Goal: Task Accomplishment & Management: Use online tool/utility

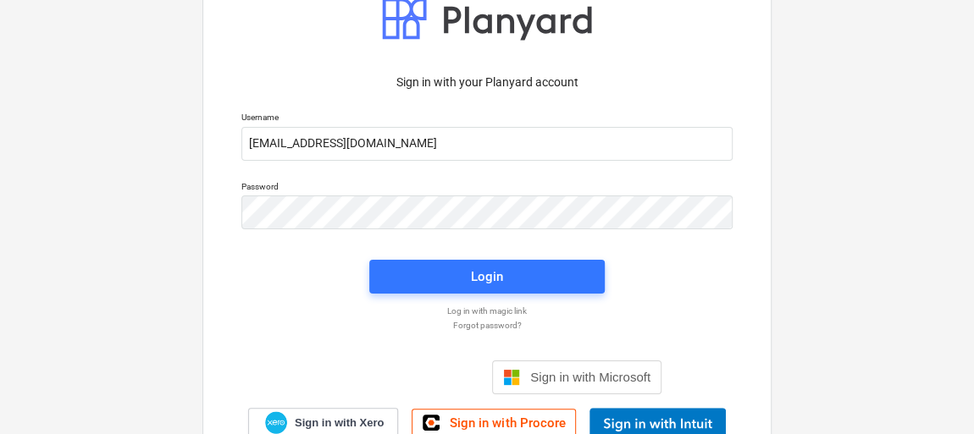
click at [841, 97] on div "Sign in with your Planyard account Username [EMAIL_ADDRESS][DOMAIN_NAME] Passwo…" at bounding box center [487, 216] width 974 height 611
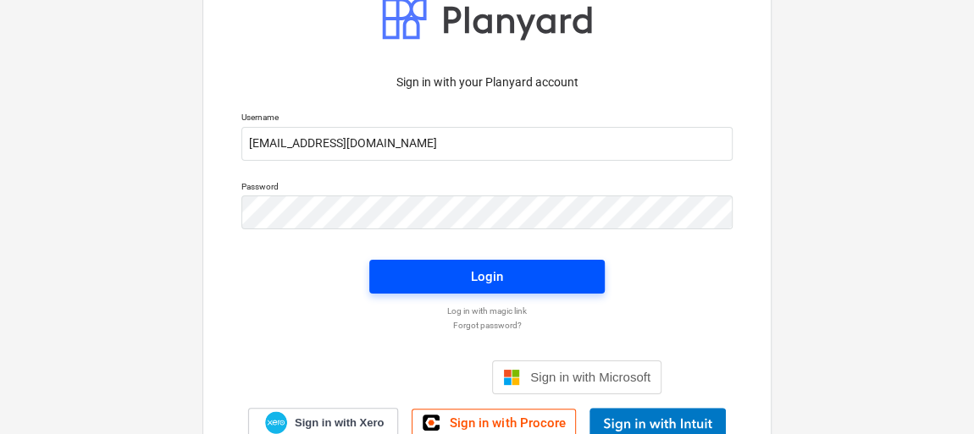
click at [496, 281] on div "Login" at bounding box center [487, 277] width 32 height 22
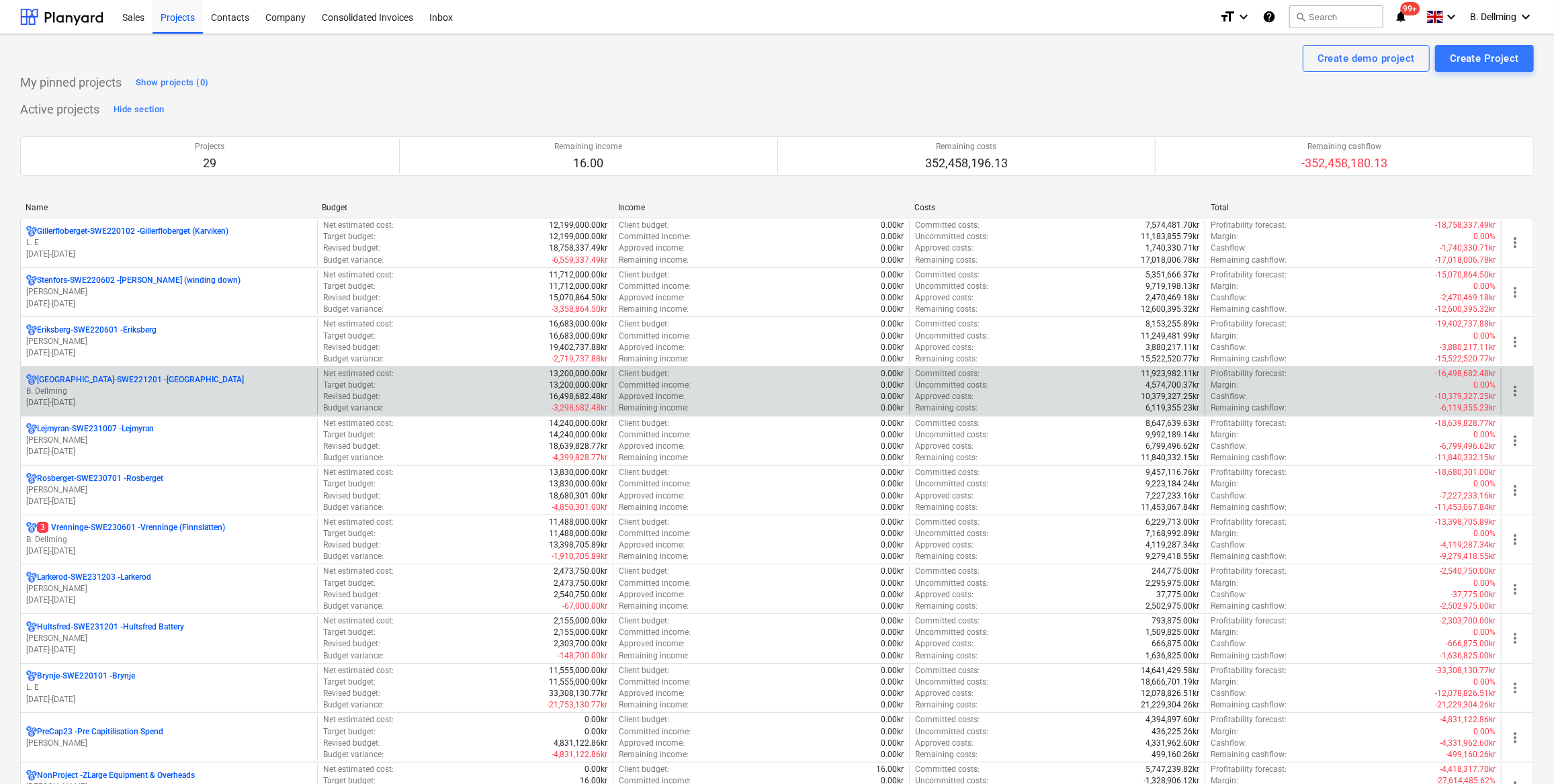
click at [69, 344] on p "B. Dellming" at bounding box center [169, 391] width 286 height 11
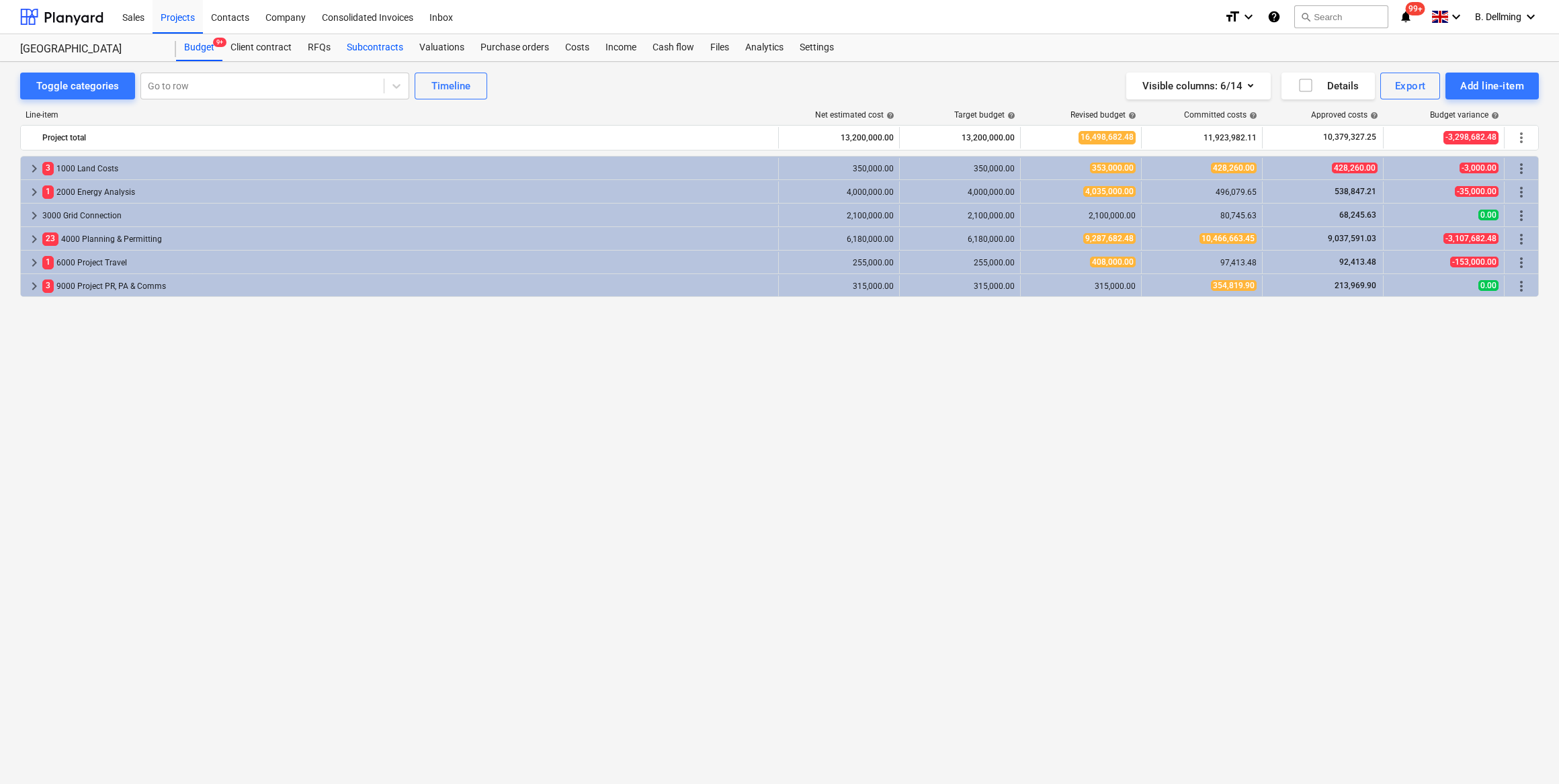
click at [345, 44] on div "Subcontracts" at bounding box center [375, 48] width 72 height 27
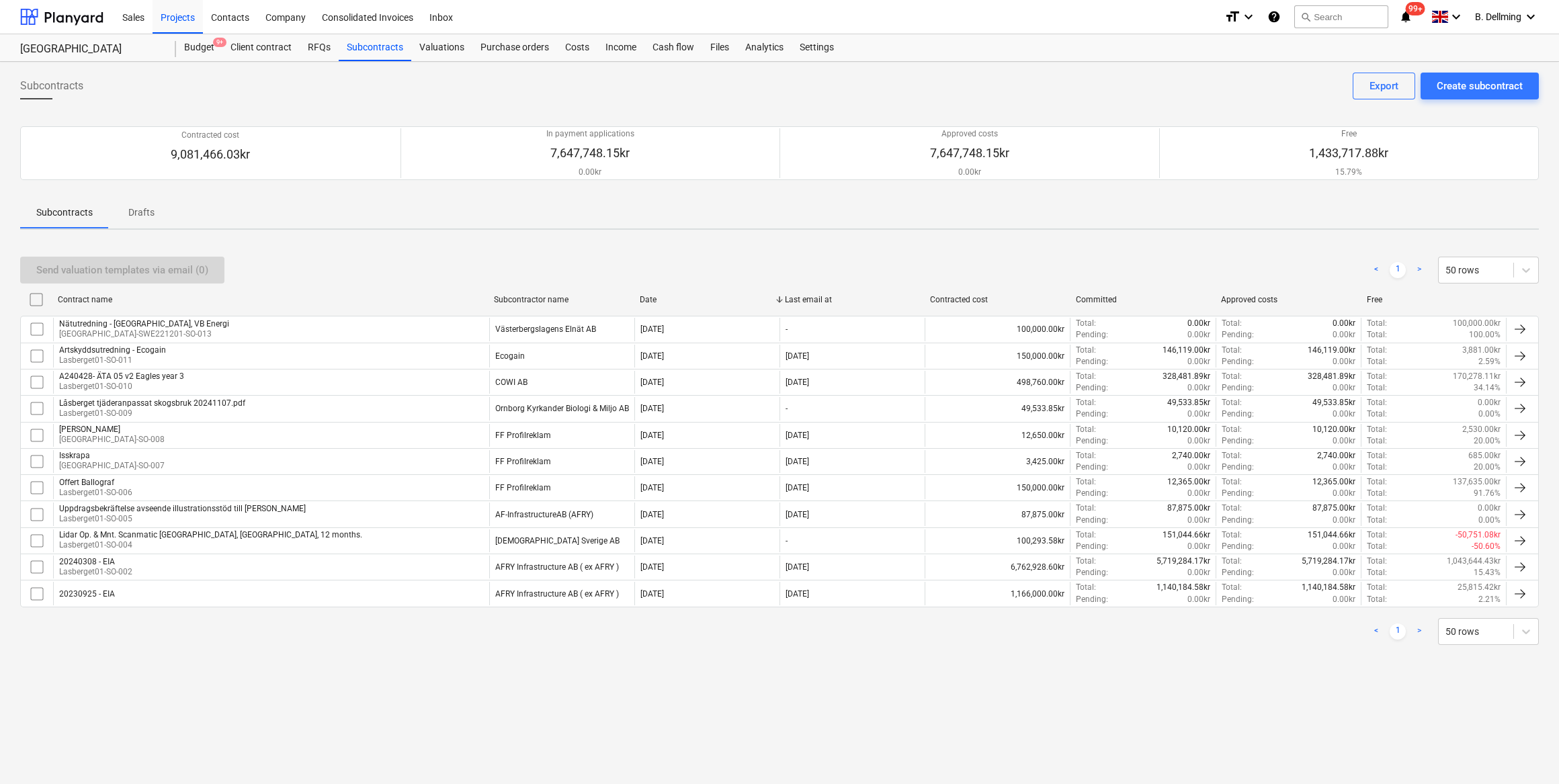
click at [83, 344] on div "20240308 - EIA" at bounding box center [96, 562] width 73 height 10
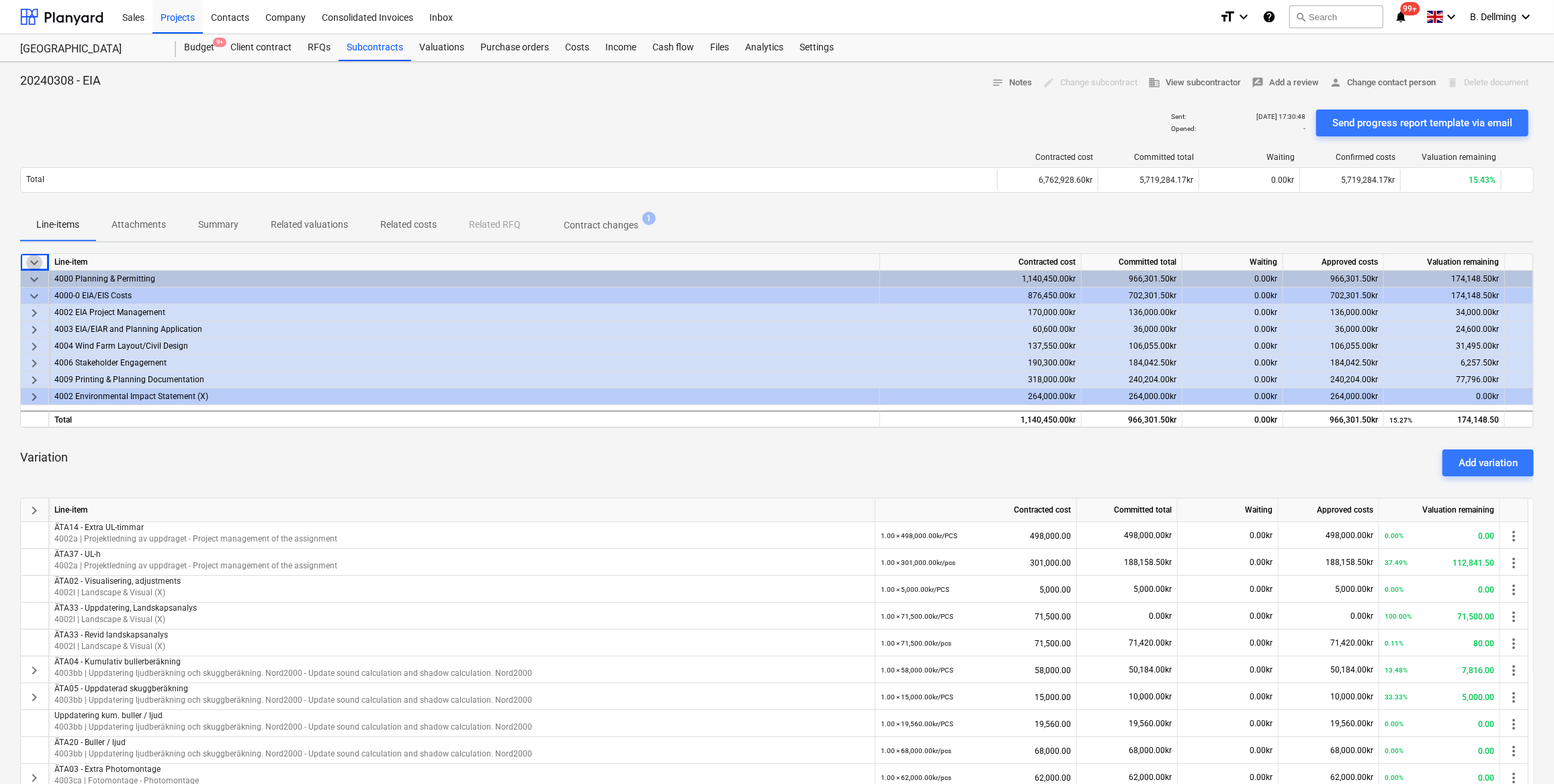
click at [33, 259] on span "keyboard_arrow_down" at bounding box center [34, 263] width 16 height 16
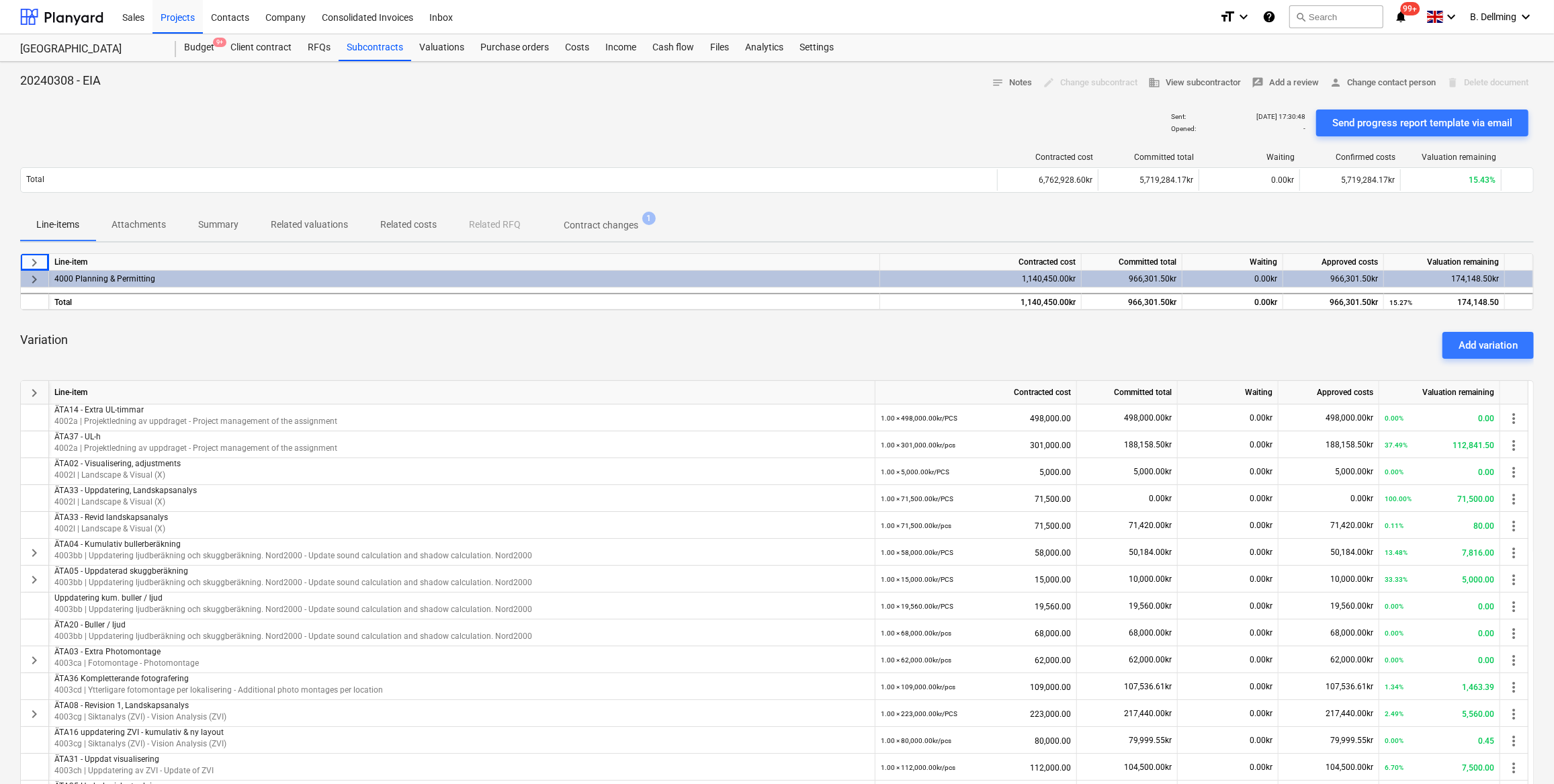
click at [33, 259] on span "keyboard_arrow_right" at bounding box center [34, 263] width 16 height 16
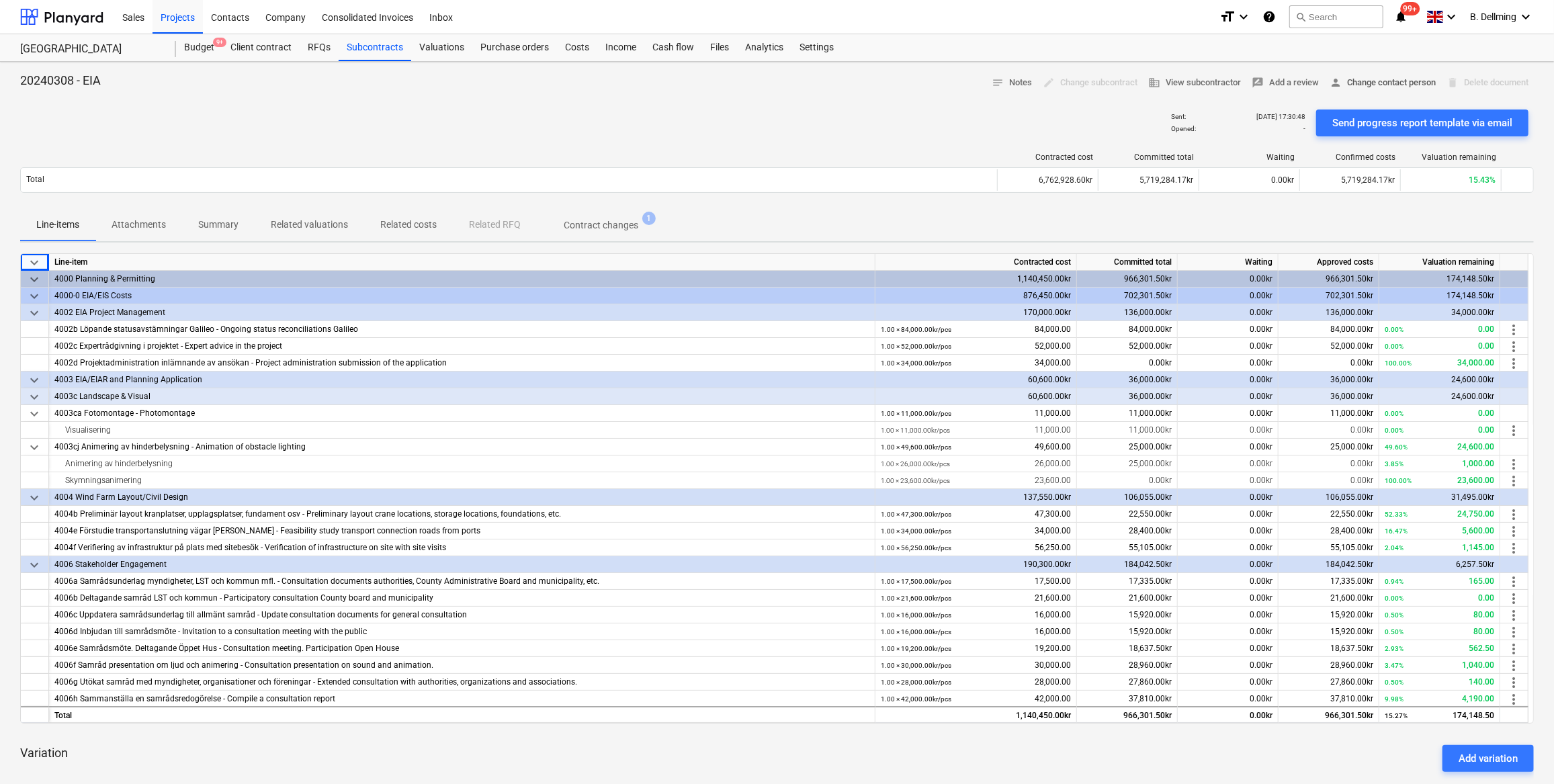
click at [772, 80] on span "person Change contact person" at bounding box center [1383, 83] width 106 height 15
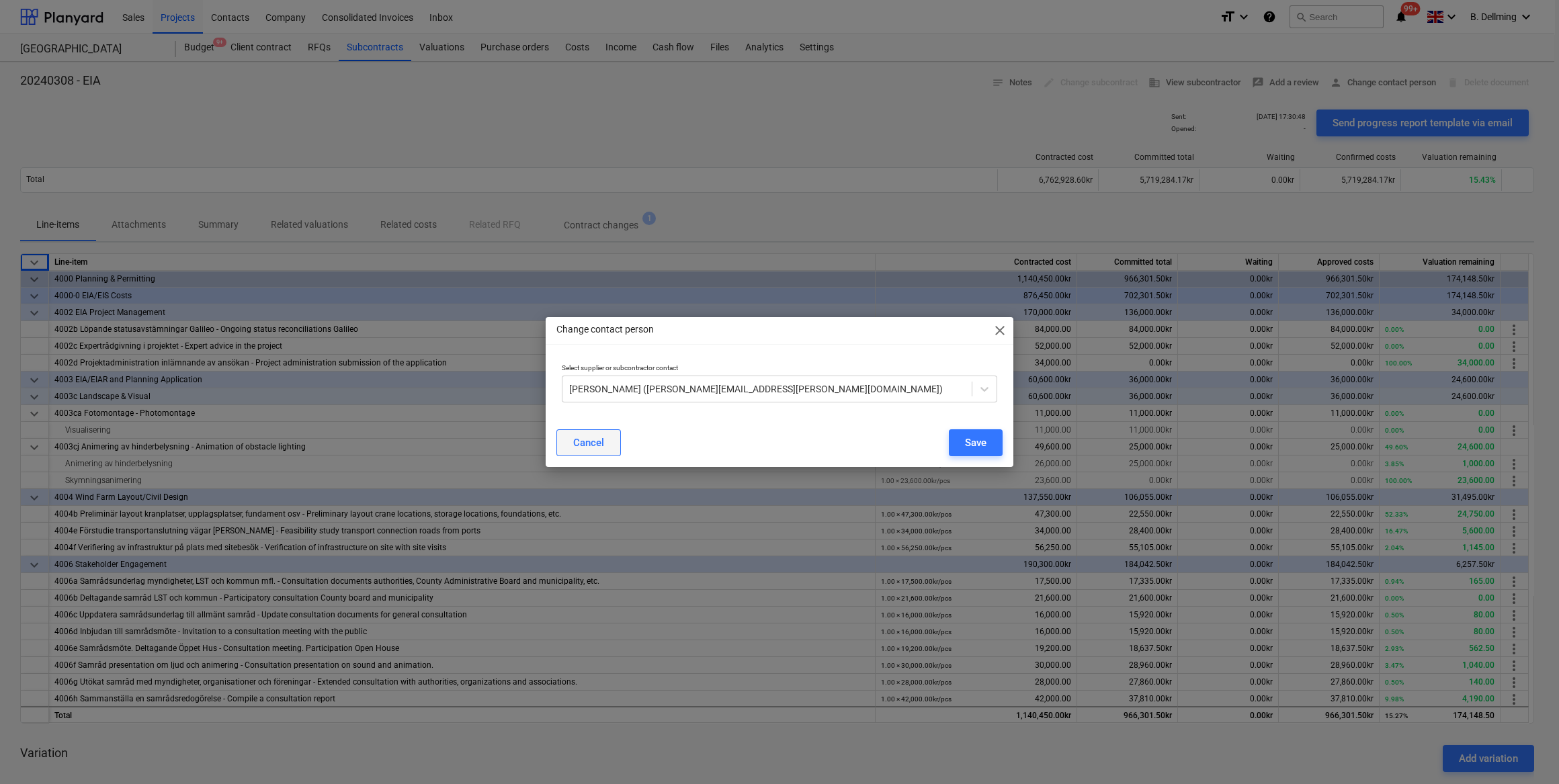
click at [598, 344] on div "Cancel" at bounding box center [588, 443] width 31 height 17
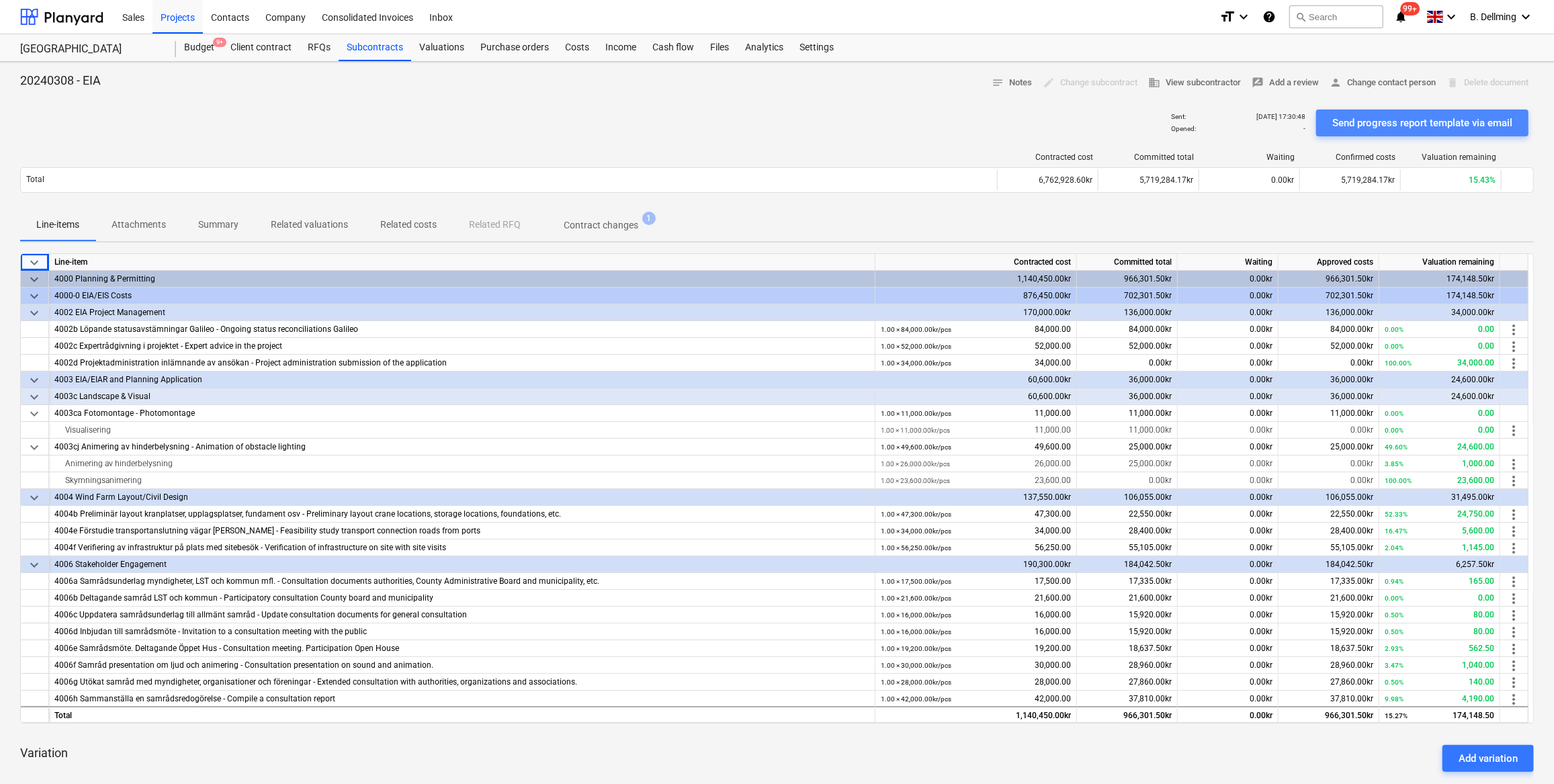
click at [772, 125] on div "Send progress report template via email" at bounding box center [1422, 123] width 180 height 17
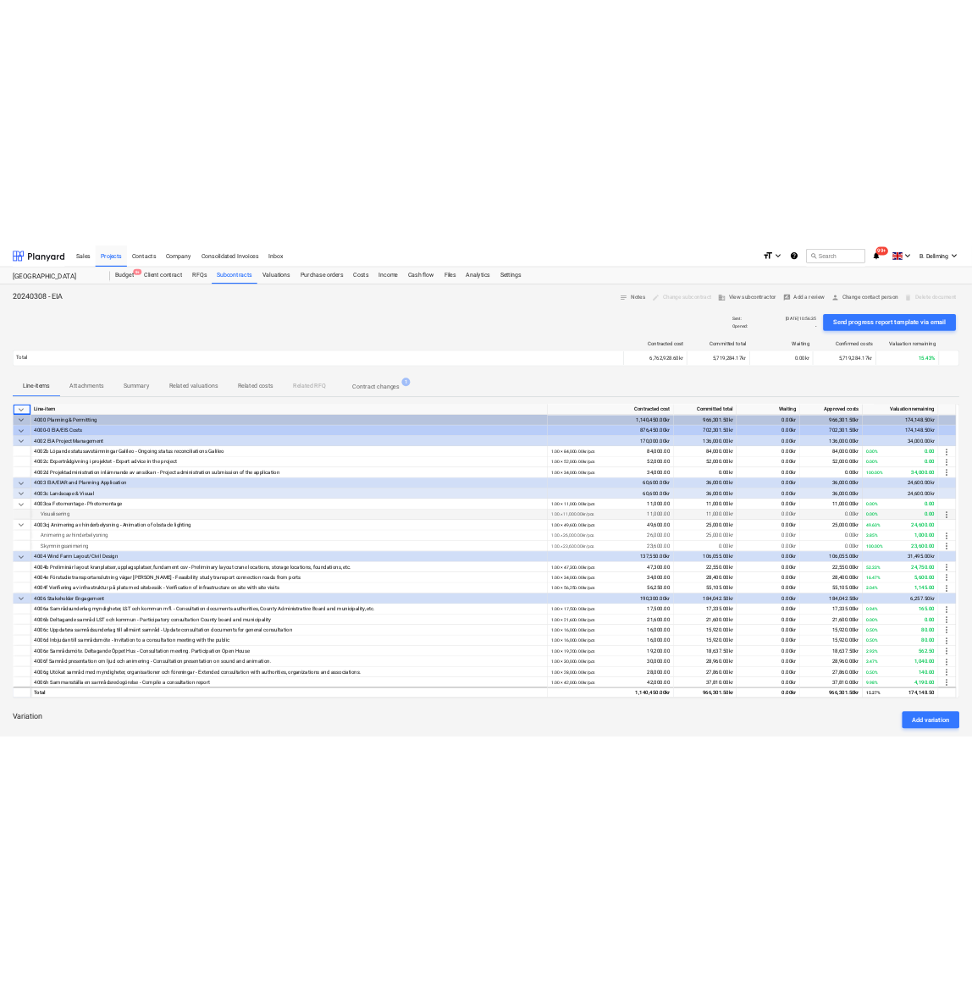
scroll to position [307, 0]
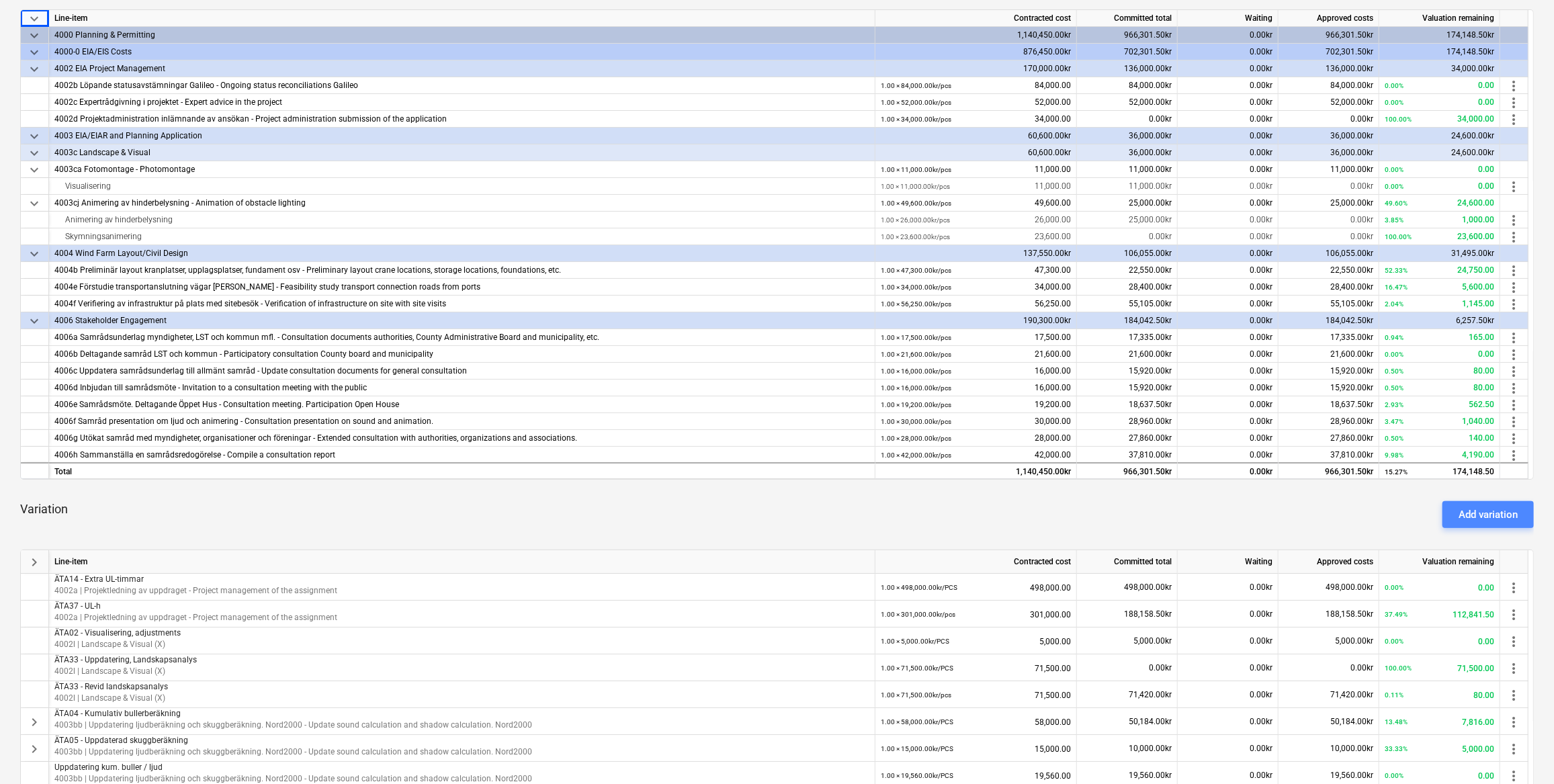
click at [772, 344] on div "Add variation" at bounding box center [1488, 514] width 60 height 17
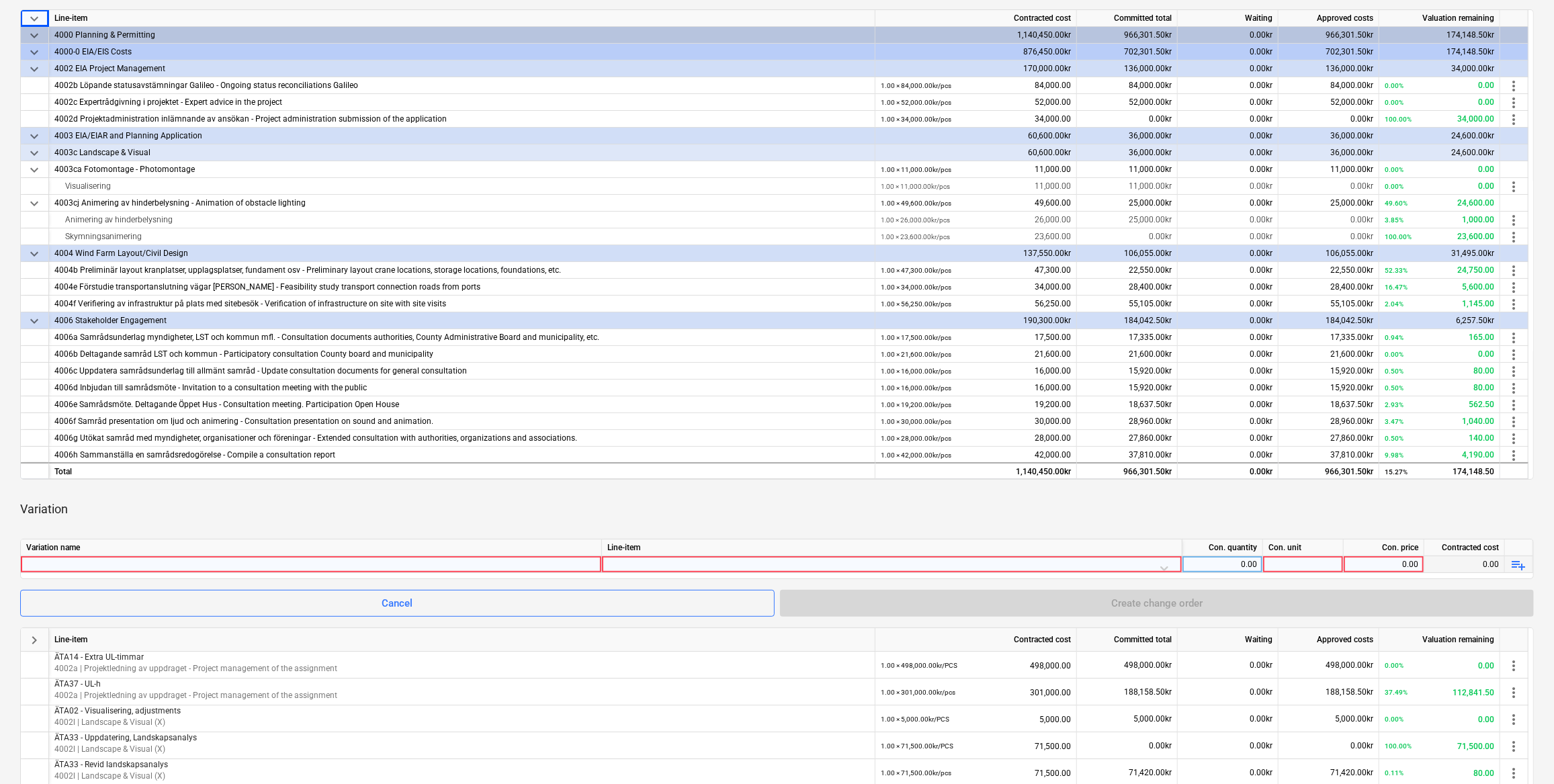
click at [43, 344] on div at bounding box center [311, 564] width 570 height 16
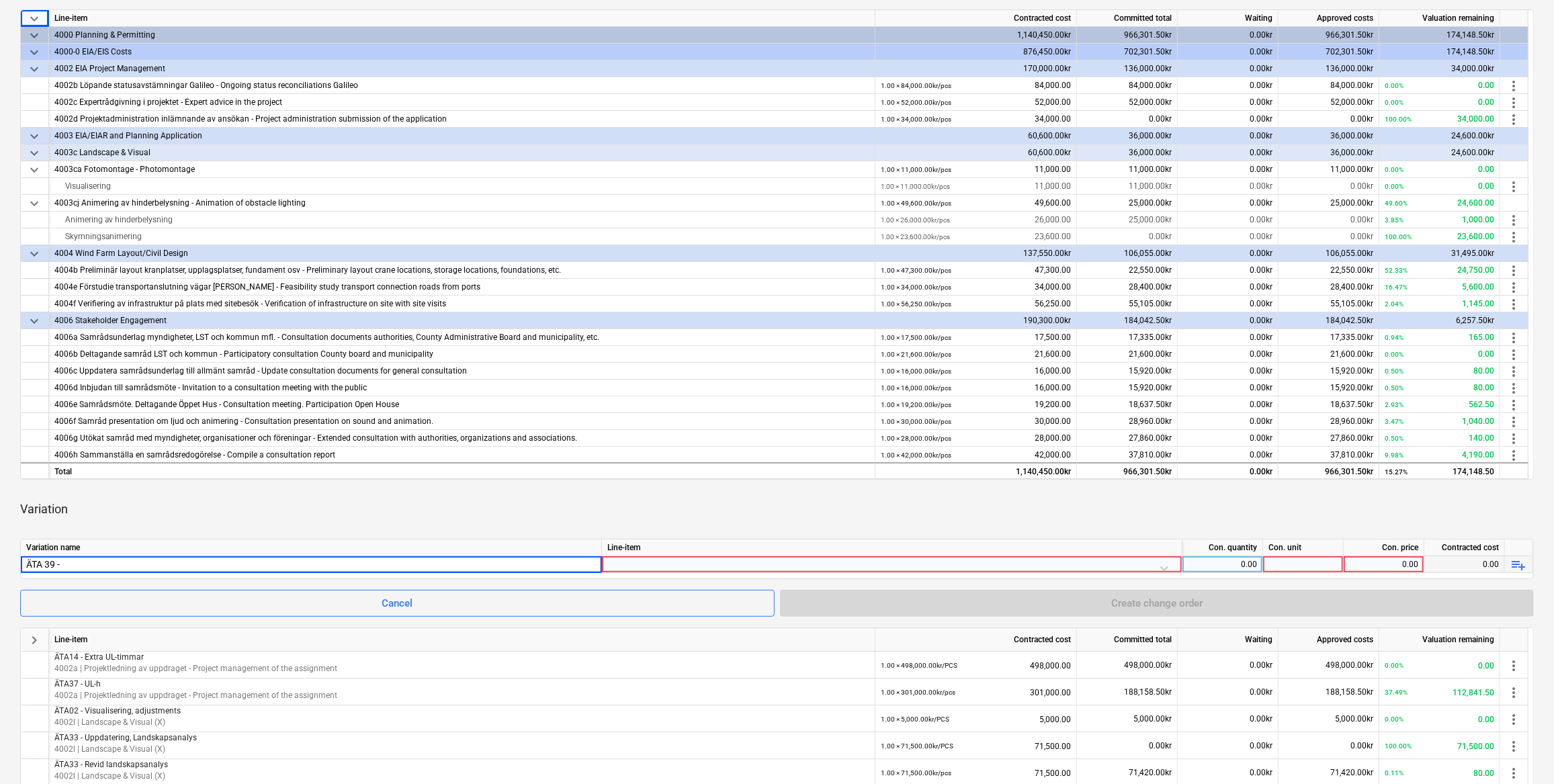
type input "ÄTA 39 -"
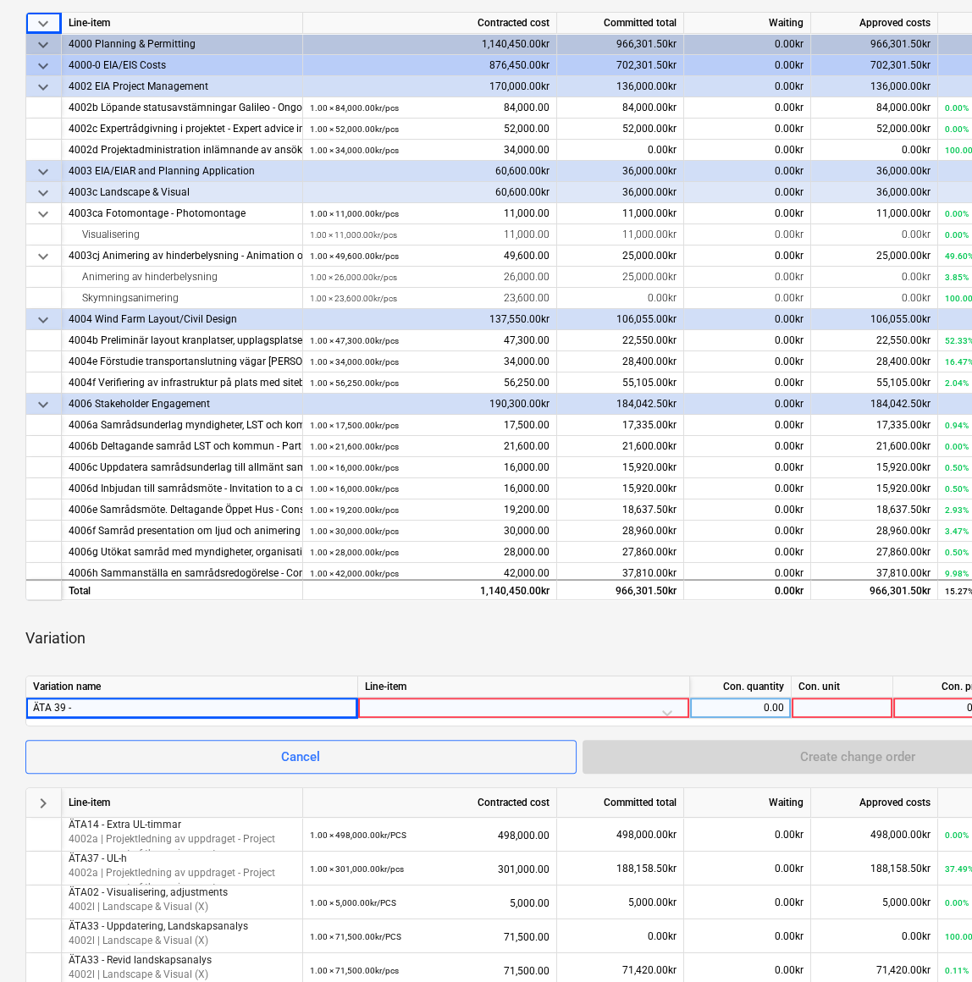
click at [100, 433] on div "ÄTA 39 -" at bounding box center [191, 708] width 317 height 20
click at [101, 433] on input "ÄTA 39 -" at bounding box center [191, 708] width 331 height 20
type input "ÄTA 39 - Omtag MKB"
click at [666, 433] on div at bounding box center [523, 713] width 317 height 30
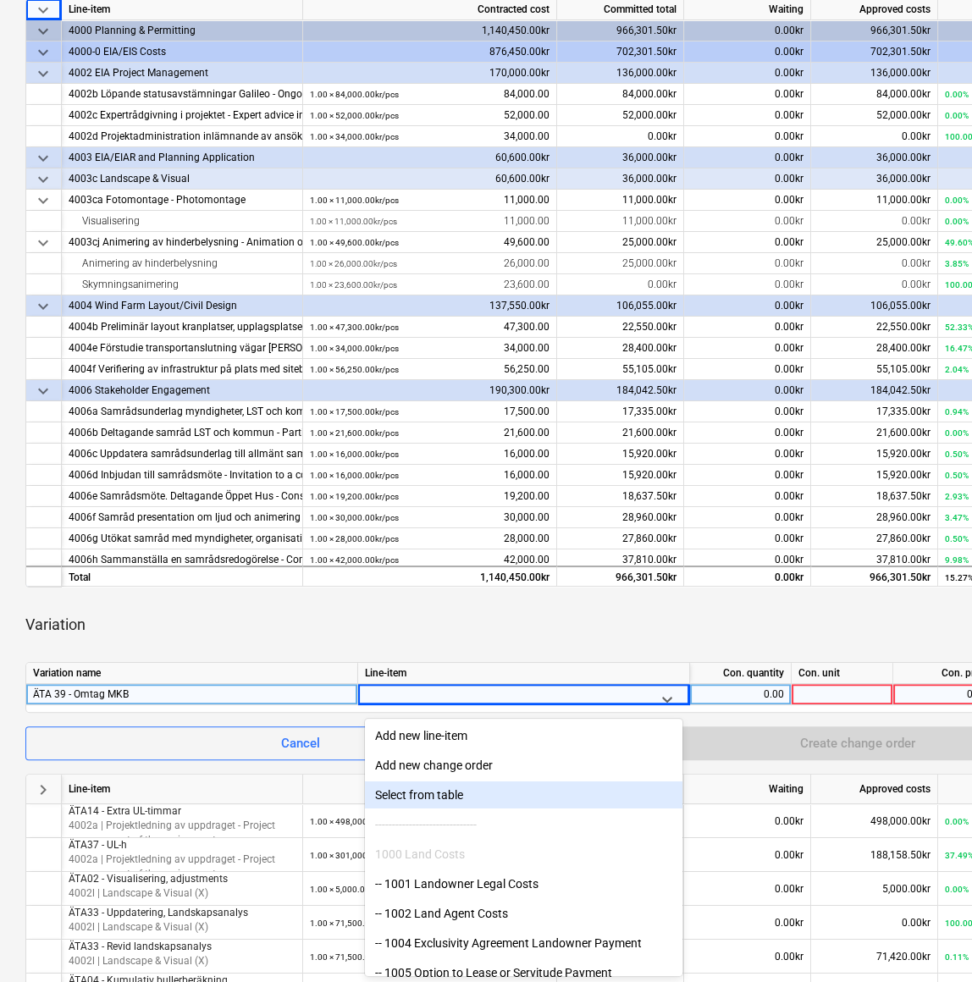
scroll to position [76, 0]
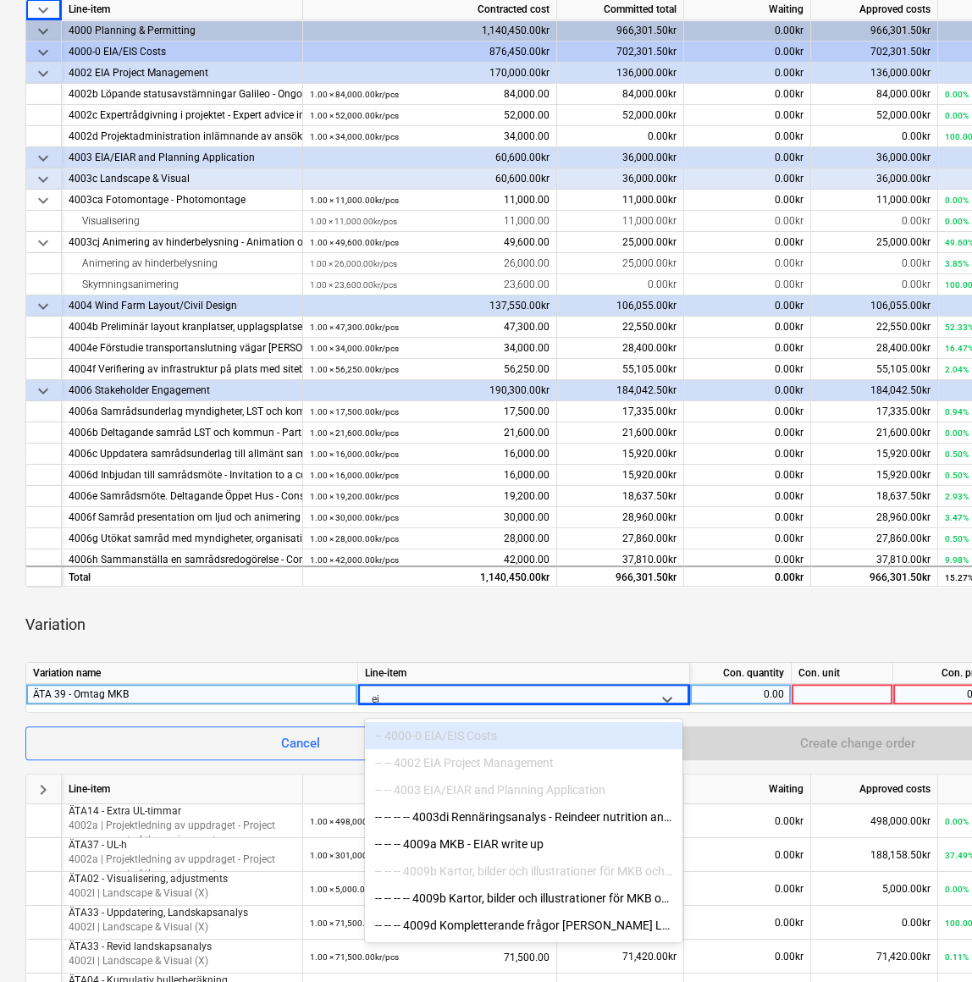
type input "eia"
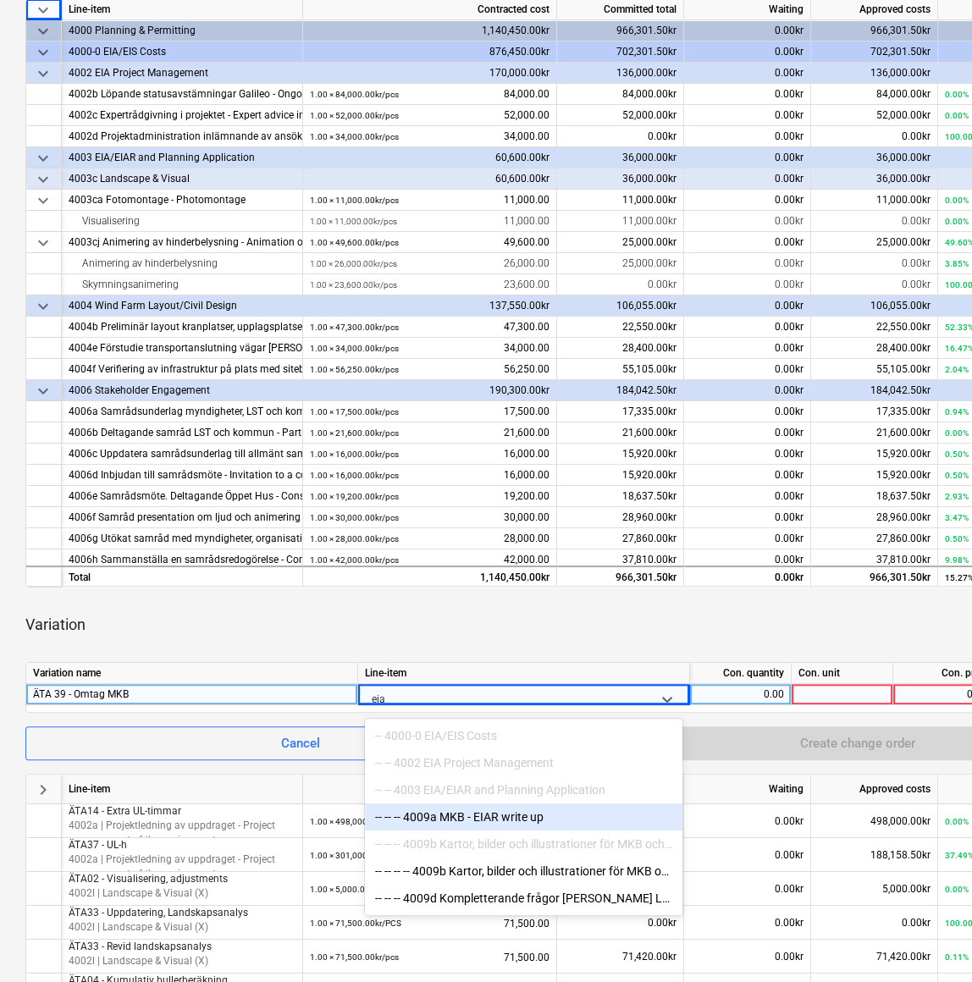
click at [497, 433] on div "-- -- -- 4009a MKB - EIAR write up" at bounding box center [523, 816] width 317 height 27
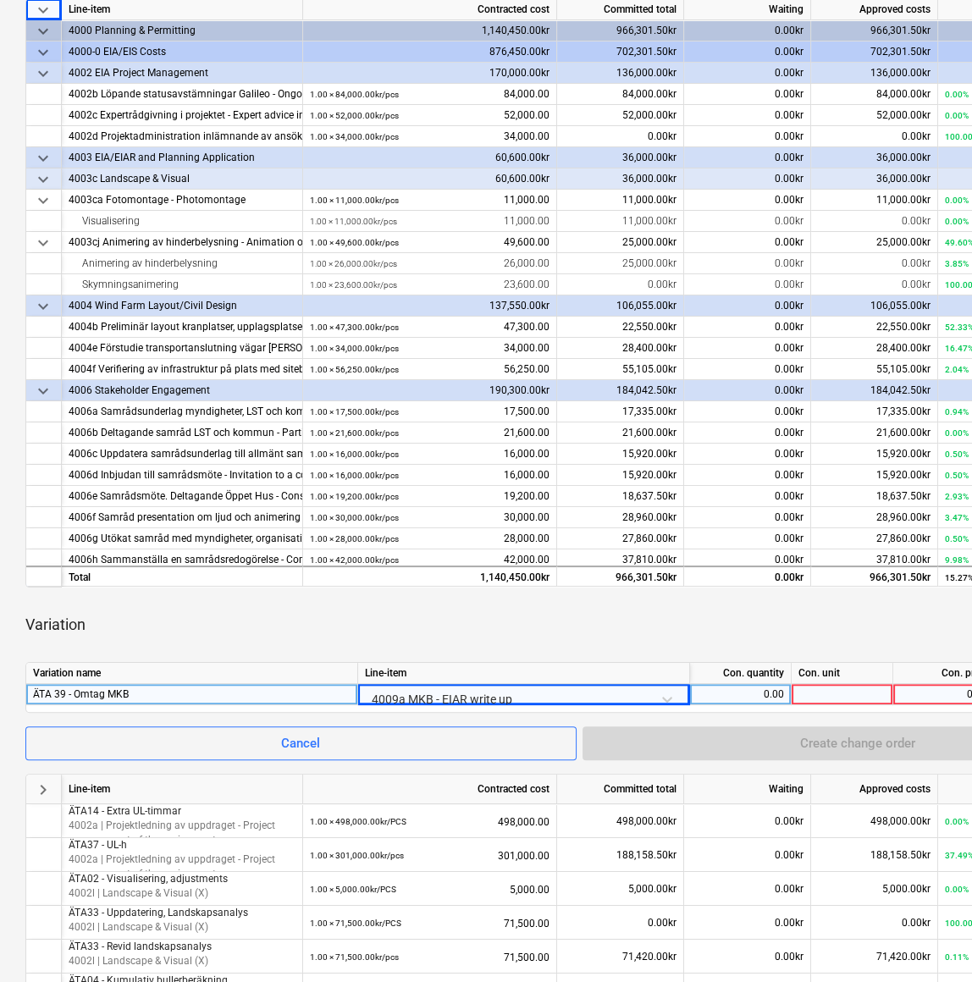
click at [753, 433] on div "0.00" at bounding box center [740, 694] width 87 height 21
type input "70000"
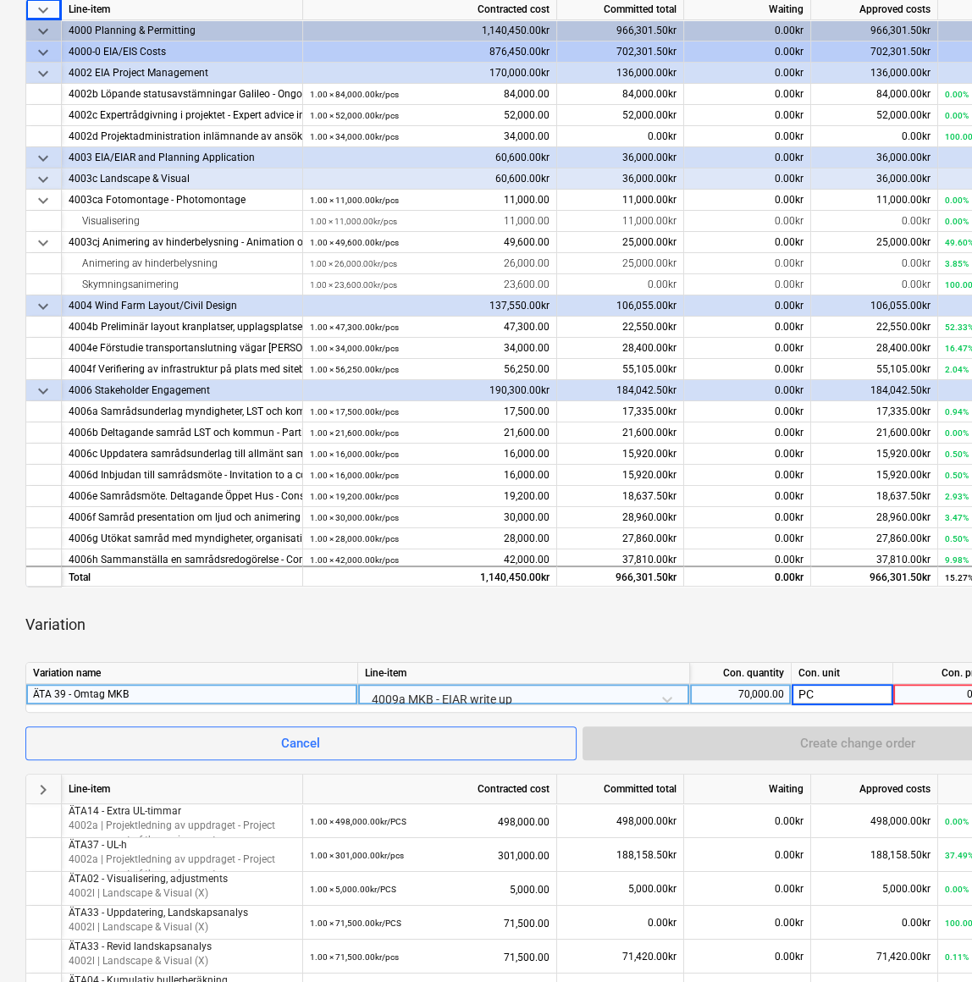
type input "PCS"
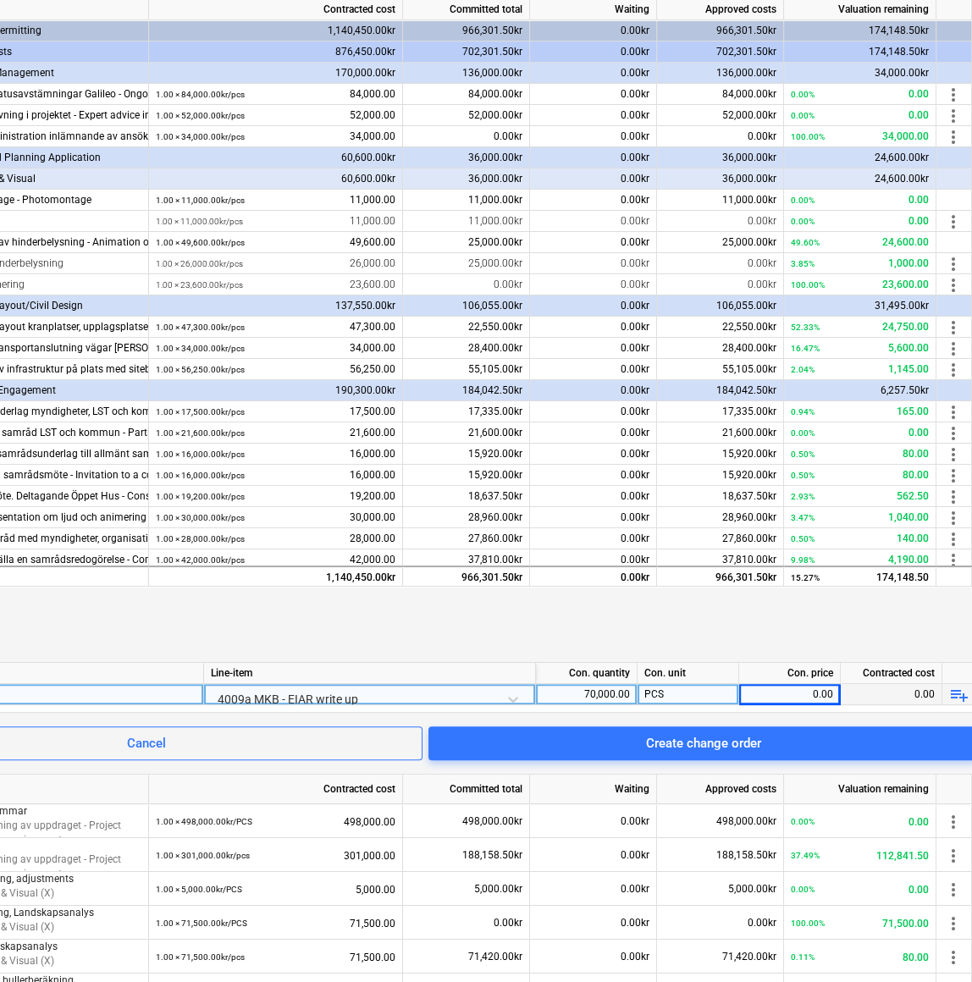
scroll to position [321, 185]
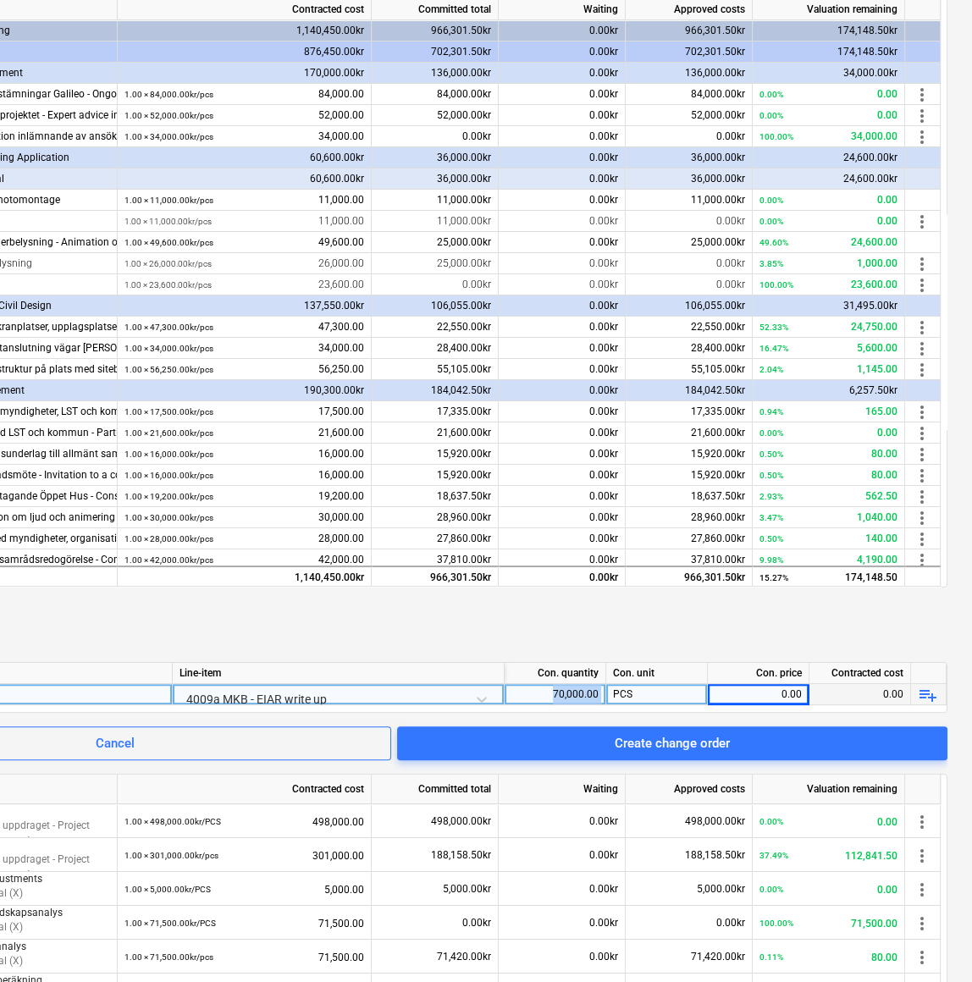
drag, startPoint x: 545, startPoint y: 692, endPoint x: 613, endPoint y: 691, distance: 67.7
click at [0, 0] on div "ÄTA 39 - Omtag MKB 4009a MKB - EIAR write up 70,000.00 PCS 0.00 0.00 playlist_a…" at bounding box center [0, 0] width 0 height 0
drag, startPoint x: 613, startPoint y: 691, endPoint x: 758, endPoint y: 695, distance: 144.8
click at [758, 433] on div "0.00" at bounding box center [758, 694] width 87 height 21
type input "1"
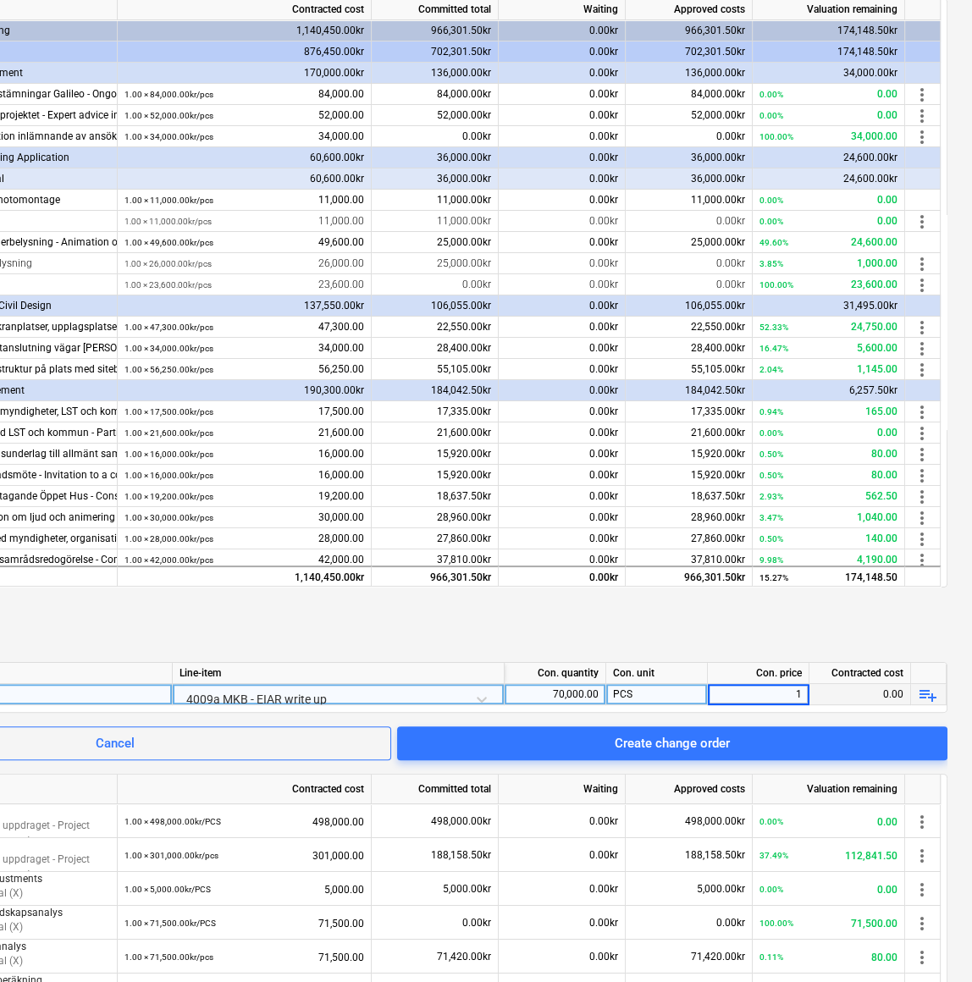
click at [559, 433] on div "70,000.00" at bounding box center [554, 694] width 87 height 21
type input "1"
click at [758, 433] on div "1.00" at bounding box center [758, 694] width 87 height 21
type input "70000"
click at [930, 433] on span "playlist_add" at bounding box center [928, 695] width 20 height 20
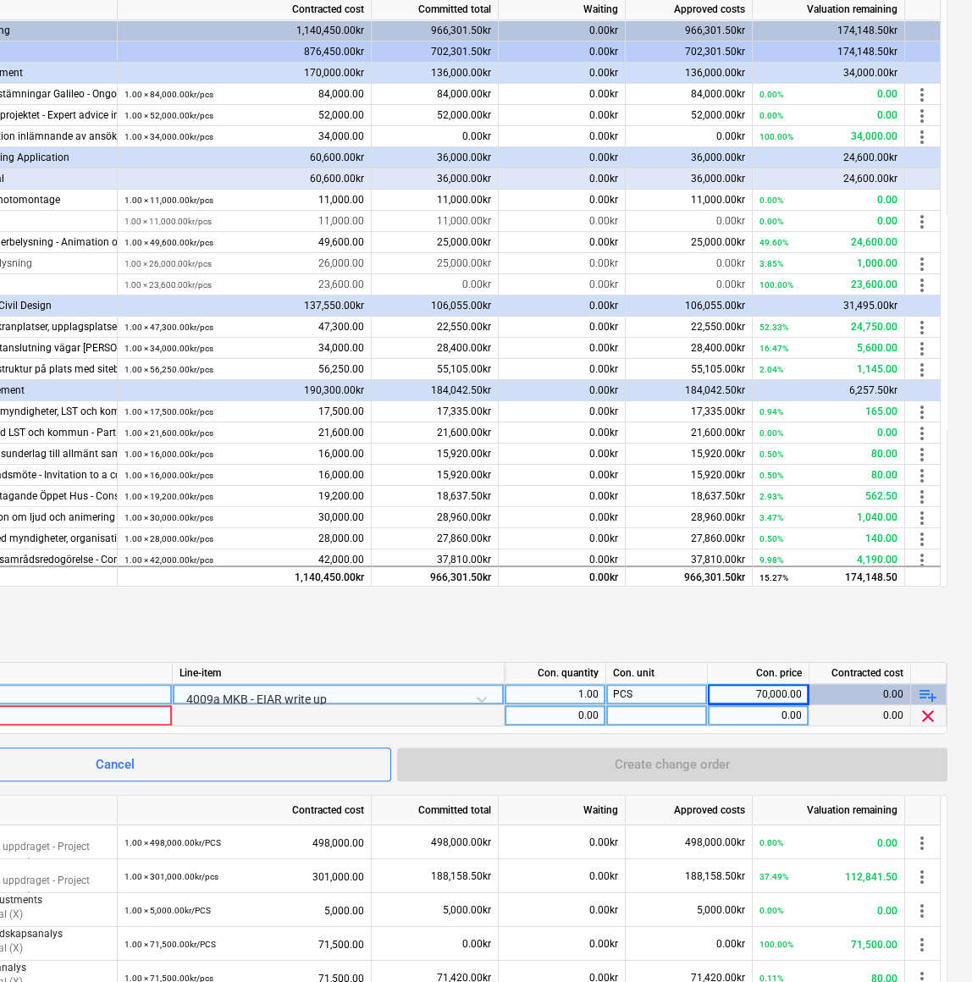
scroll to position [321, 0]
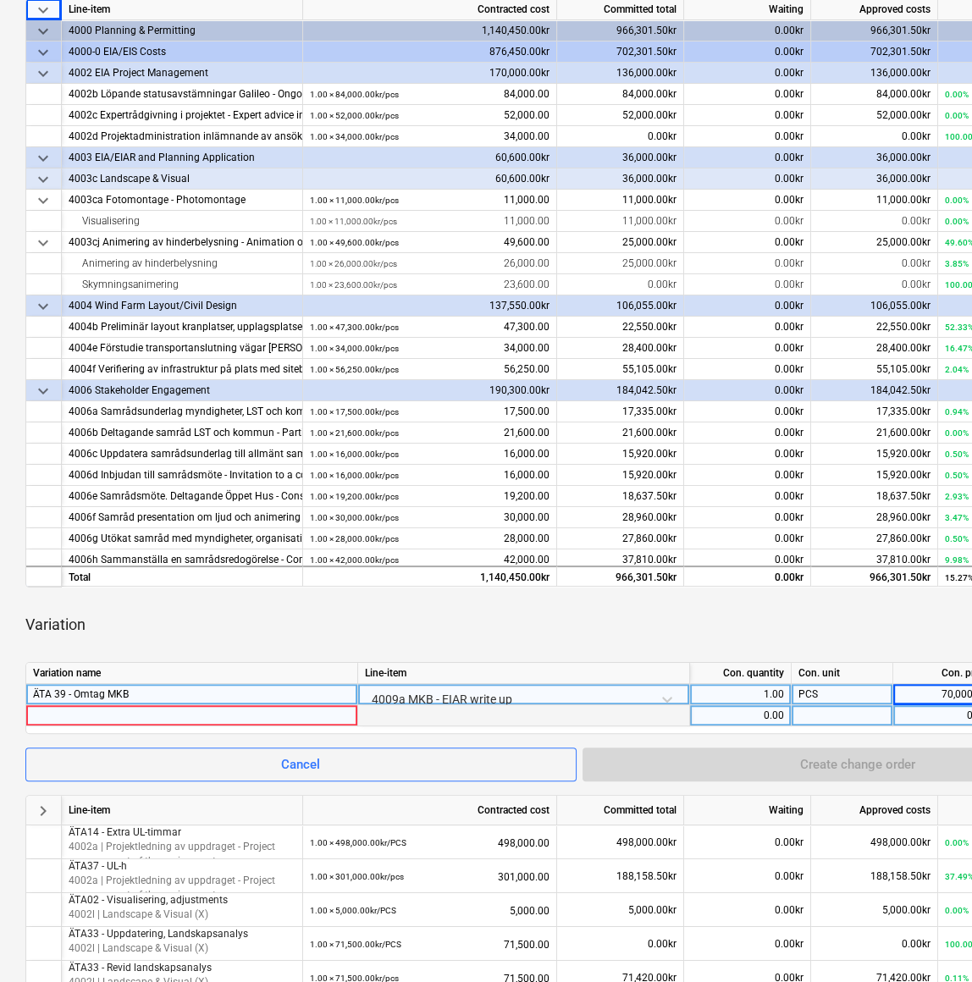
click at [195, 433] on div at bounding box center [191, 715] width 317 height 20
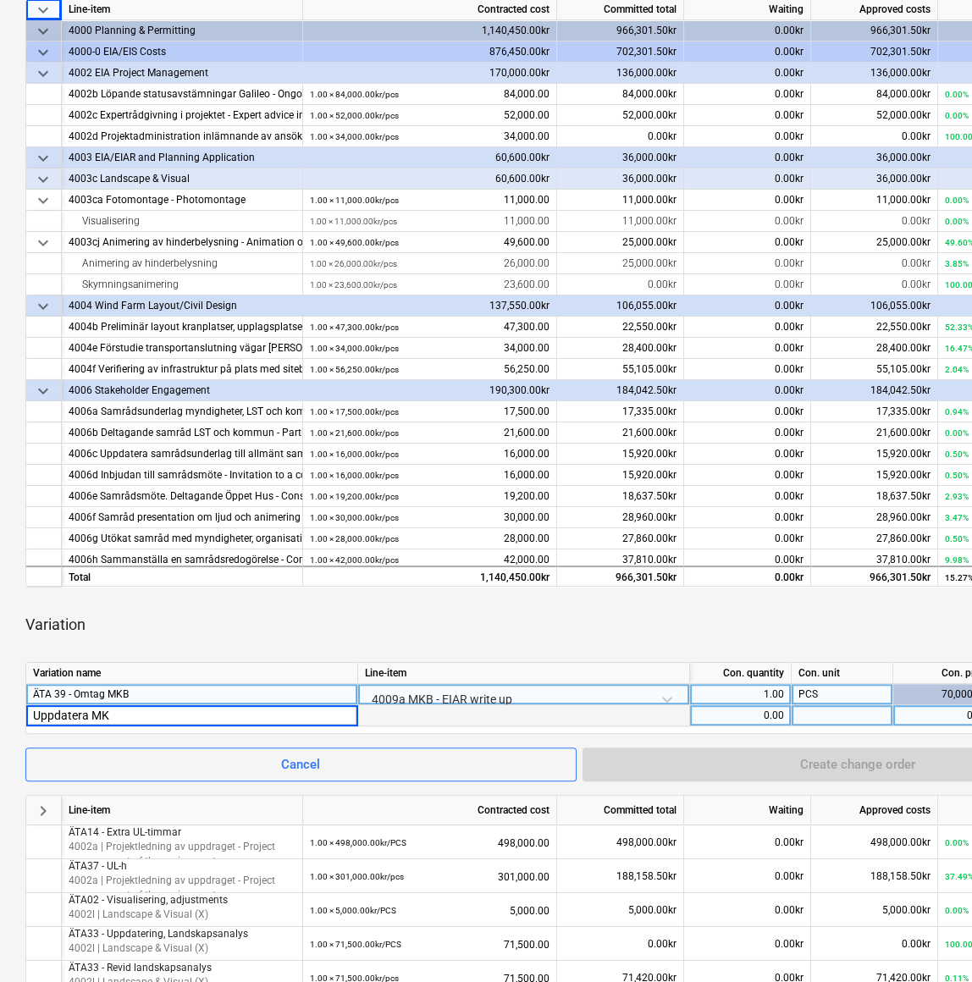
type input "Uppdatera MKB"
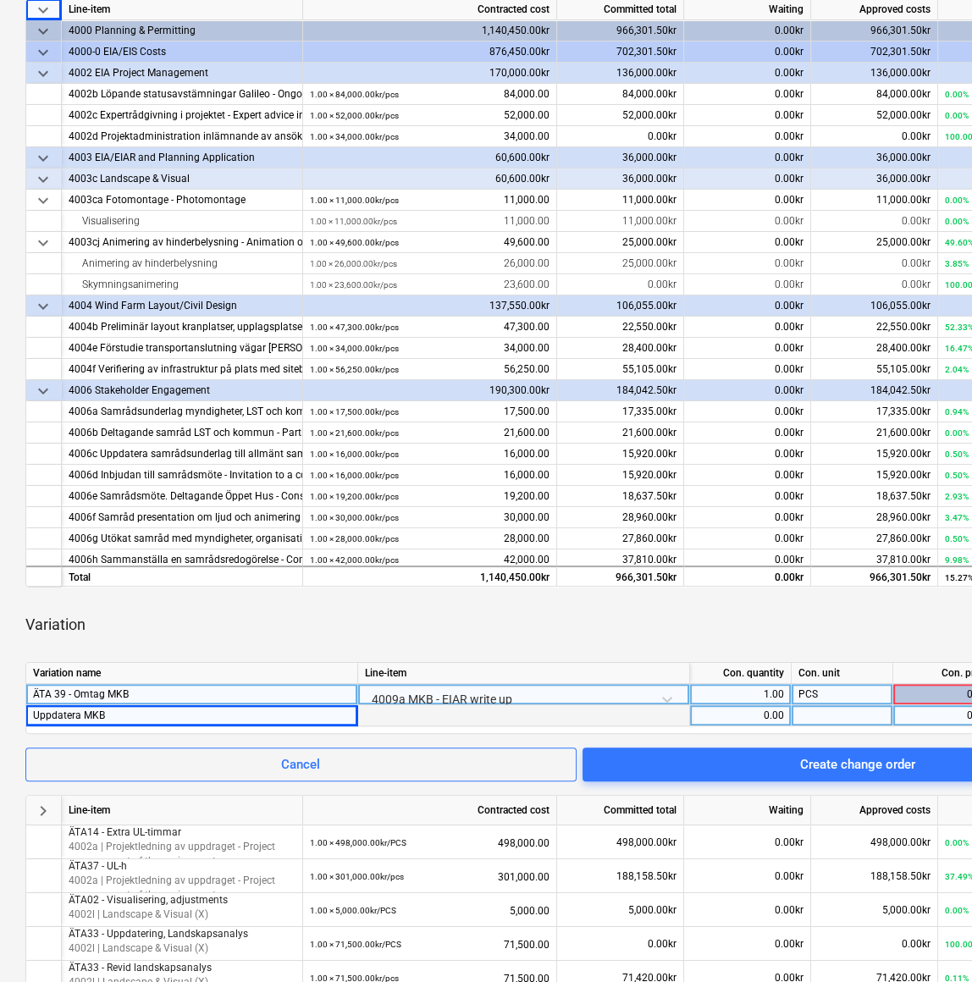
click at [739, 433] on div "0.00" at bounding box center [740, 715] width 87 height 21
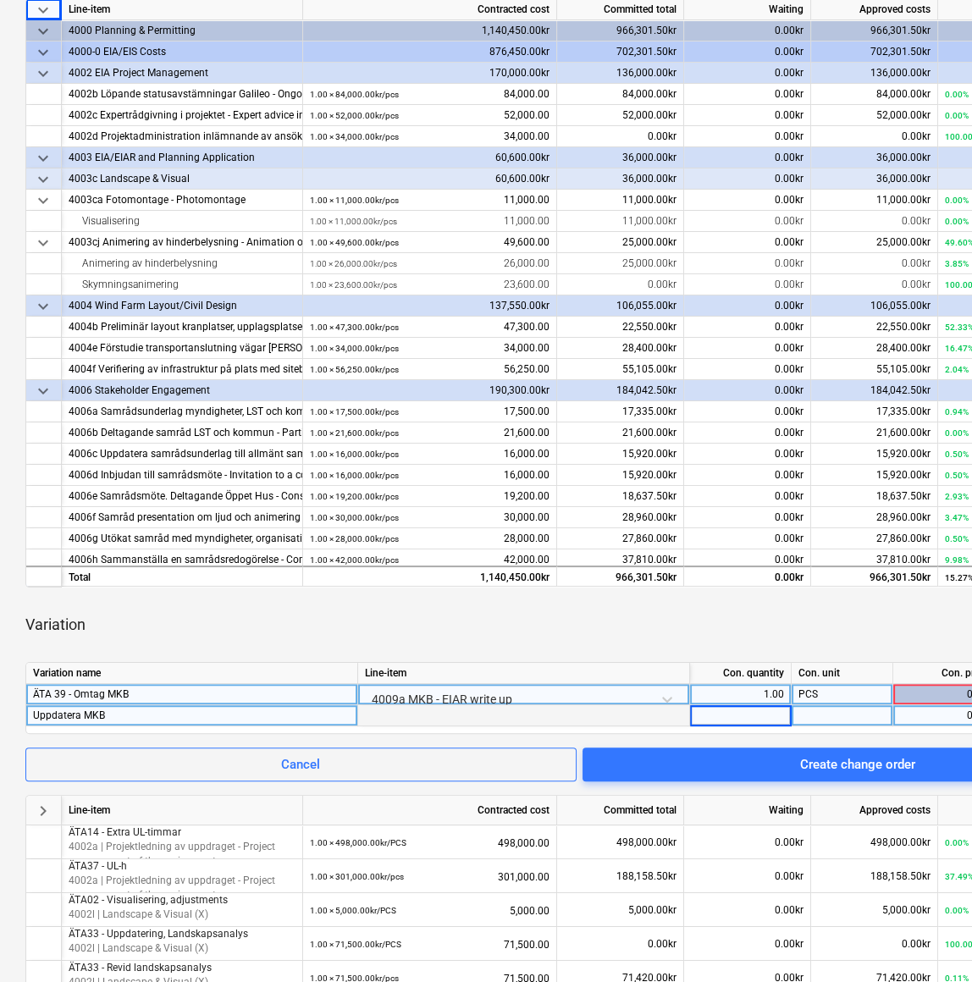
type input "1"
click at [855, 433] on div at bounding box center [843, 715] width 102 height 21
type input "PCS"
click at [920, 433] on div "0.00" at bounding box center [943, 715] width 87 height 21
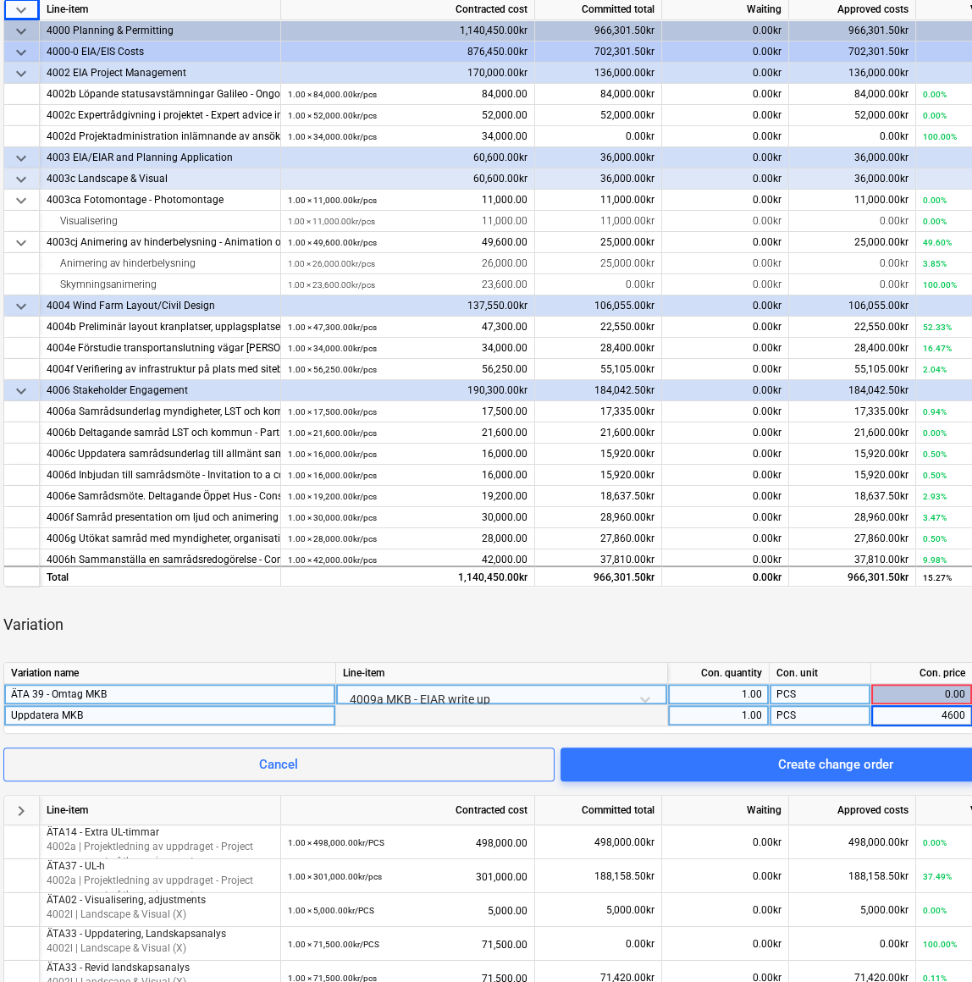
type input "46000"
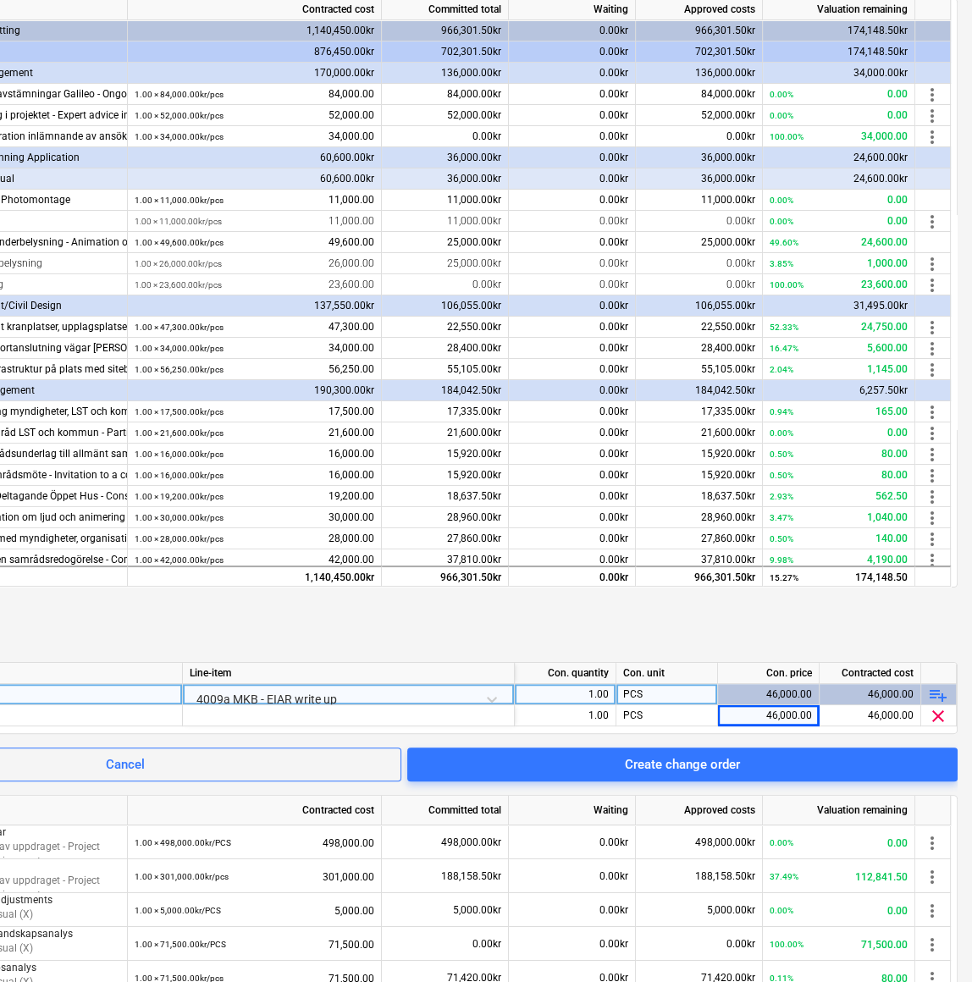
click at [941, 433] on span "playlist_add" at bounding box center [938, 695] width 20 height 20
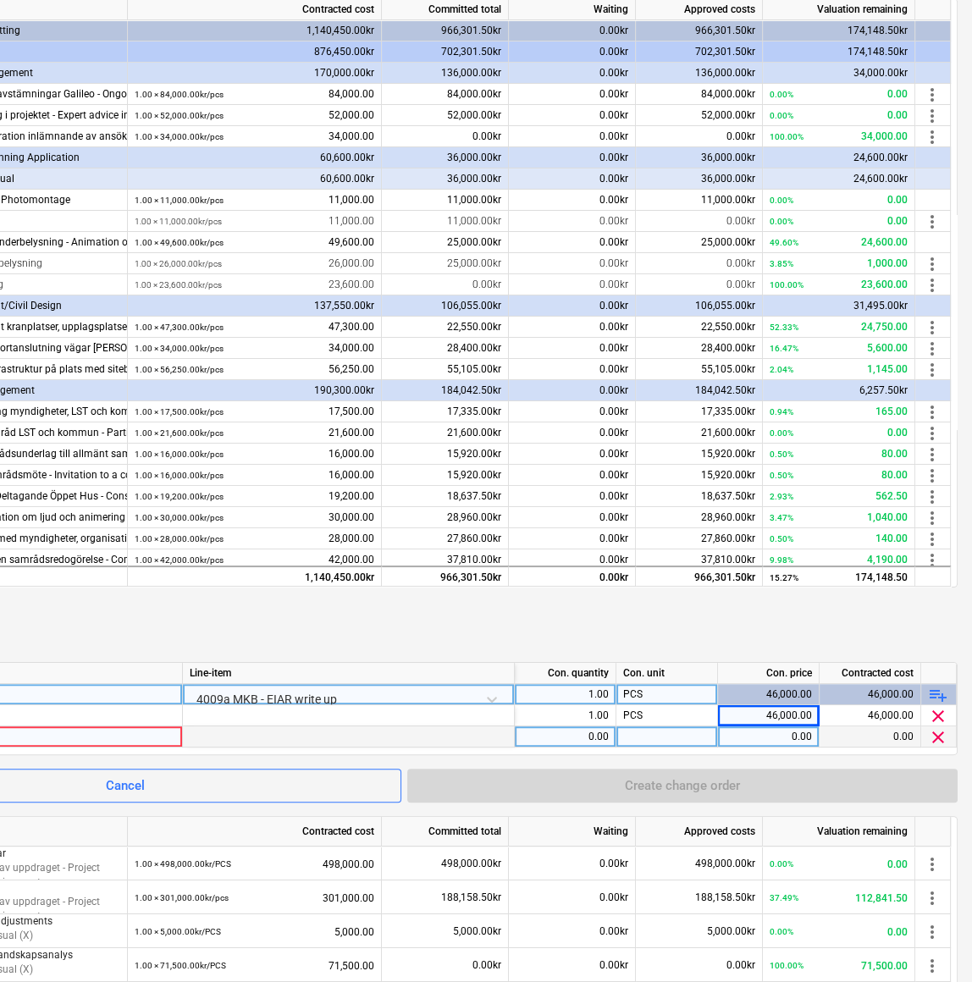
scroll to position [321, 0]
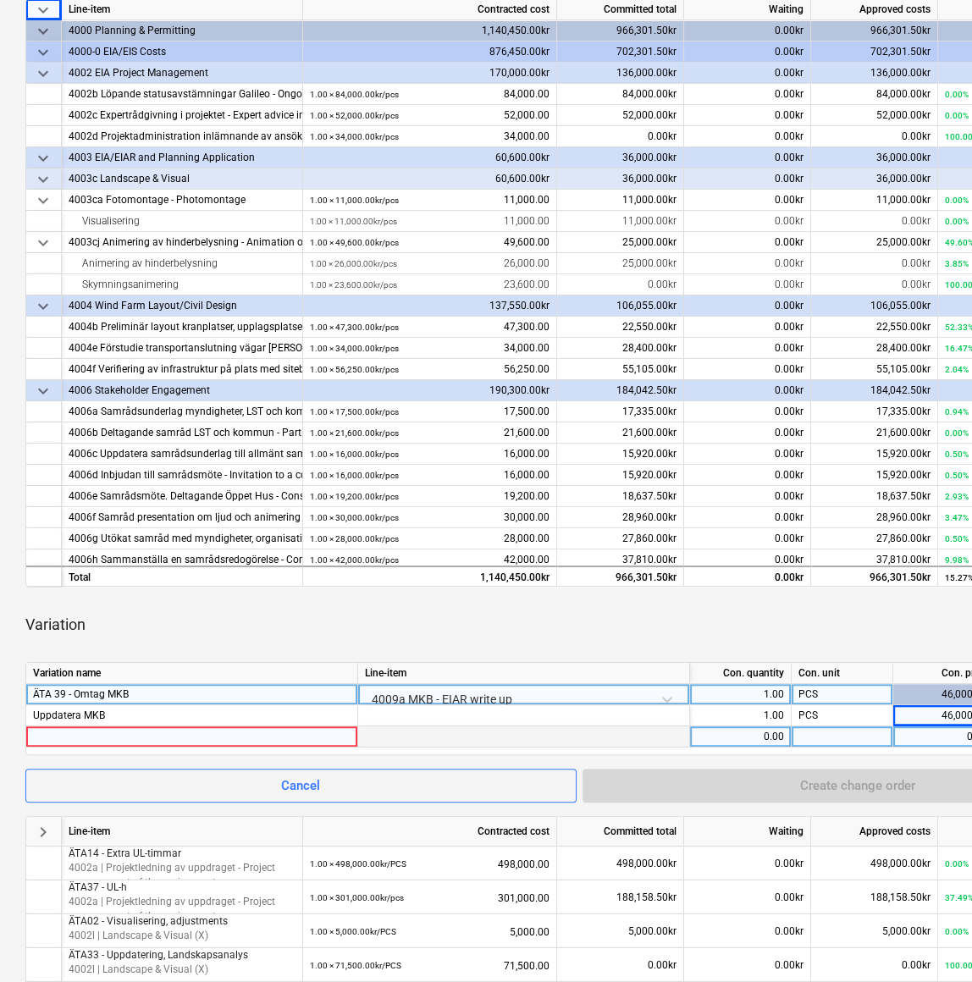
click at [135, 433] on div at bounding box center [191, 736] width 317 height 20
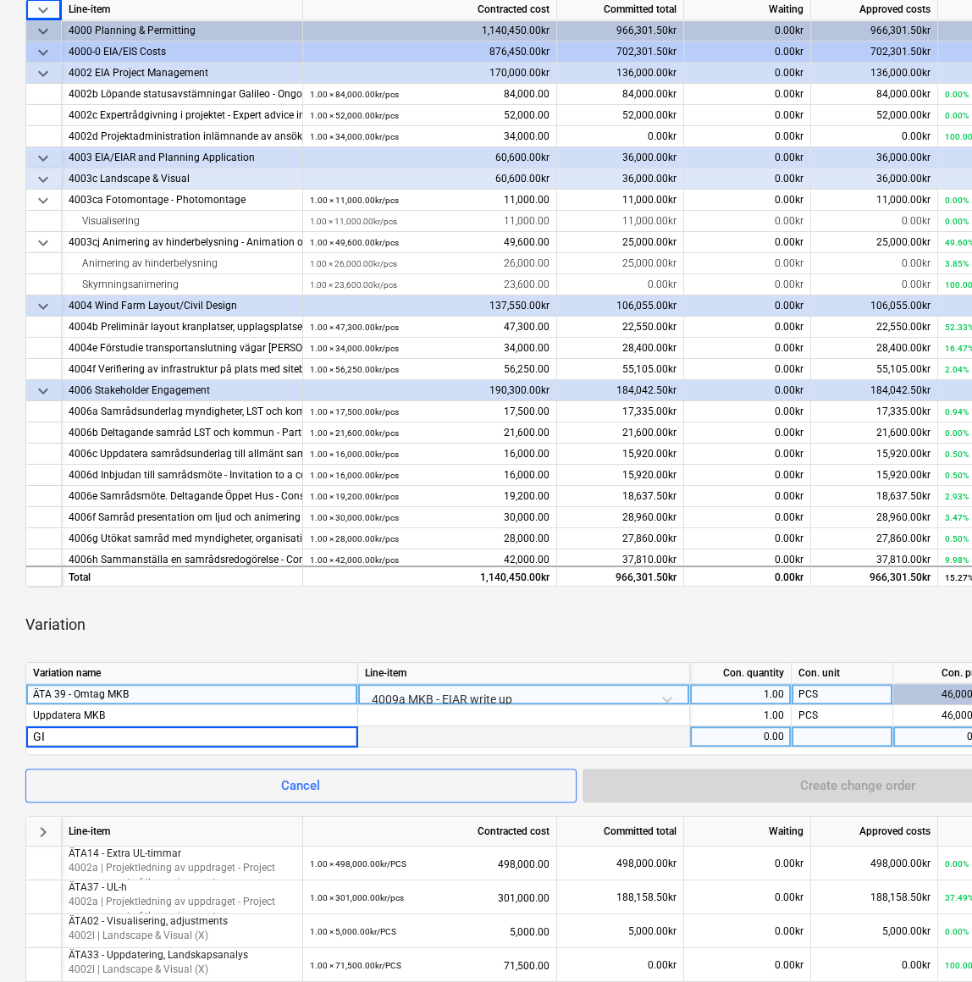
type input "GIS"
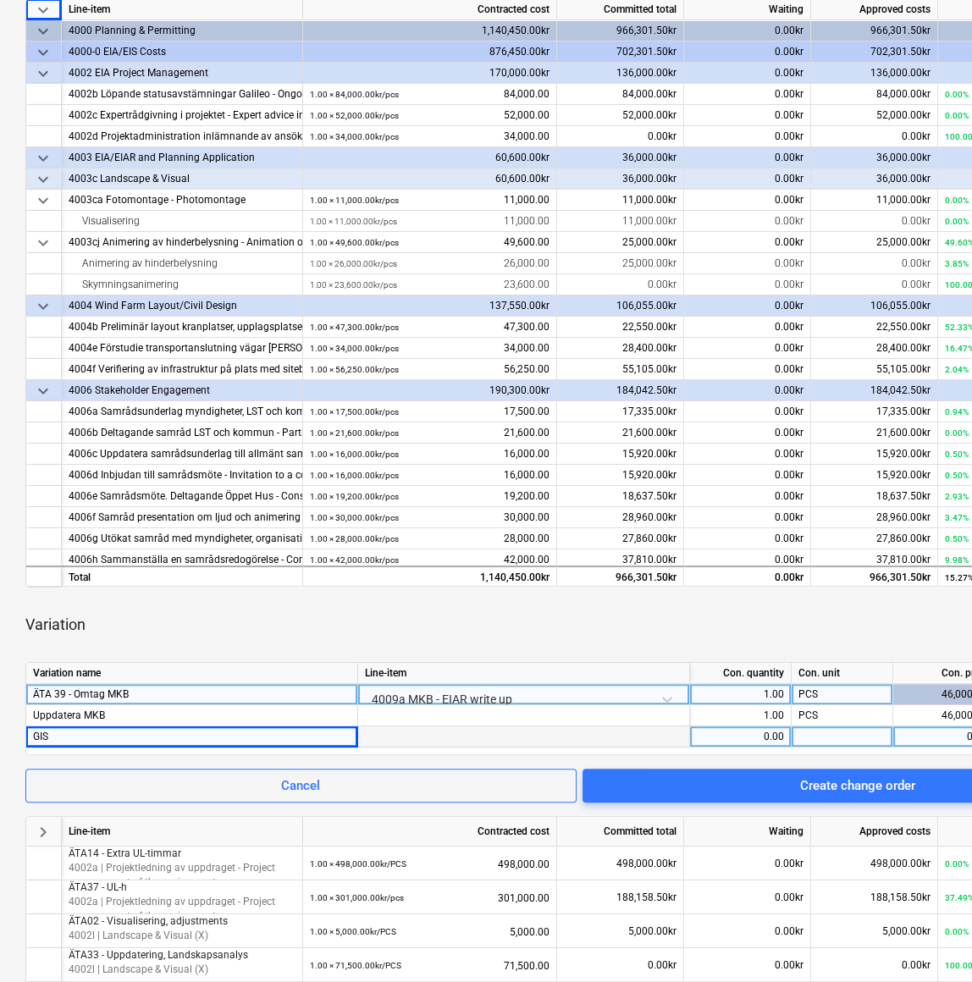
click at [767, 433] on div "0.00" at bounding box center [740, 736] width 87 height 21
type input "1"
click at [814, 433] on div at bounding box center [843, 736] width 102 height 21
type input "PCS"
click at [929, 433] on div "0.00" at bounding box center [943, 736] width 87 height 21
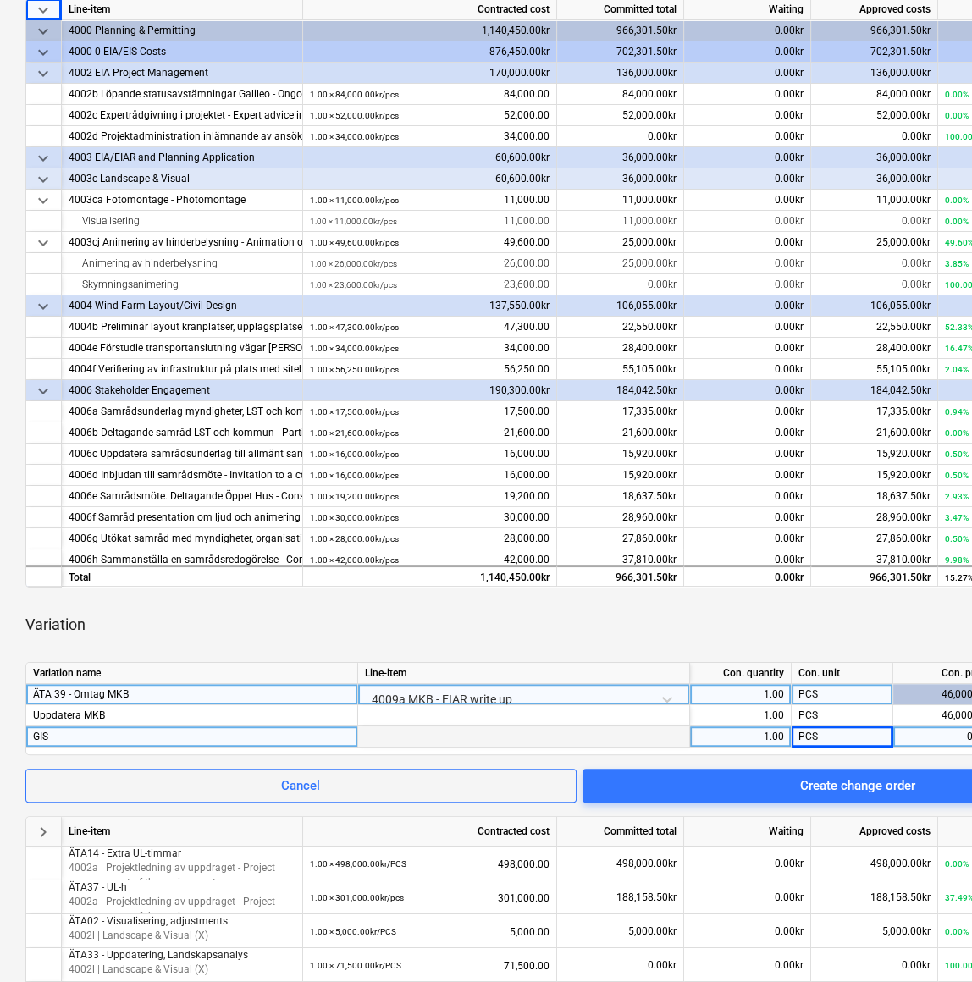
scroll to position [321, 22]
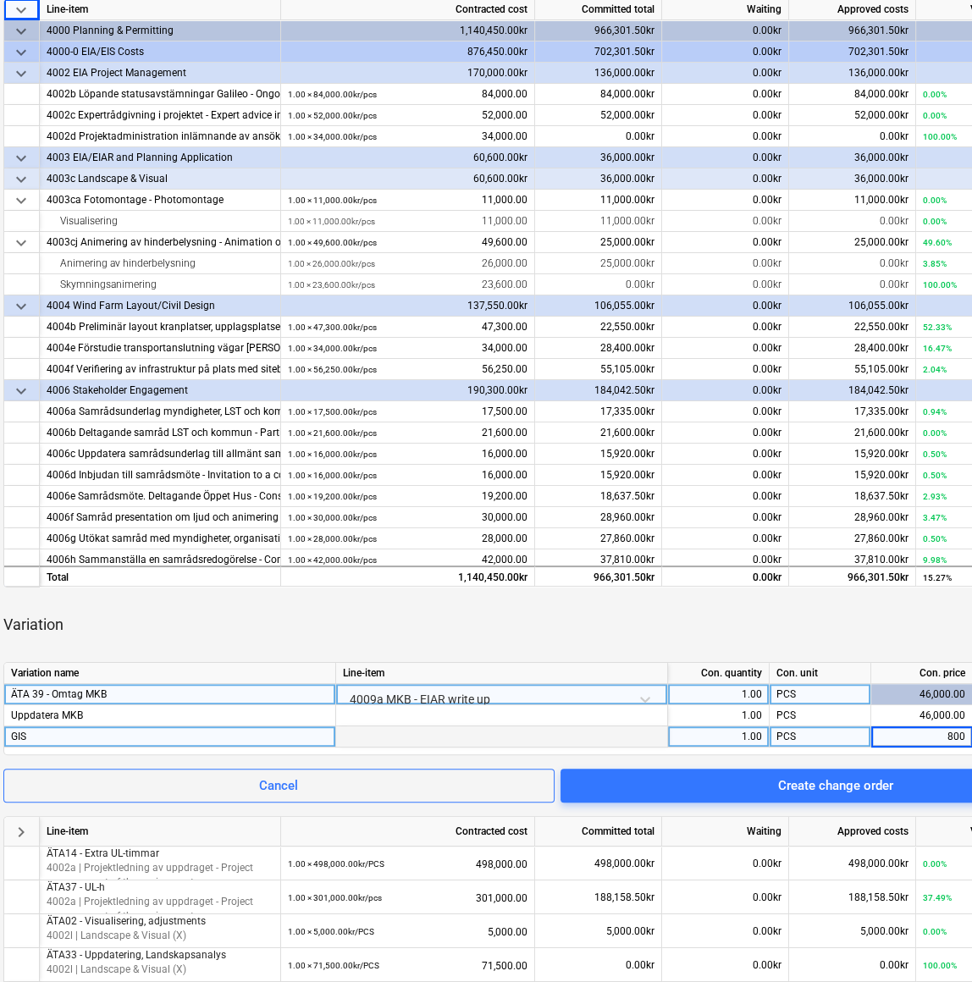
type input "8000"
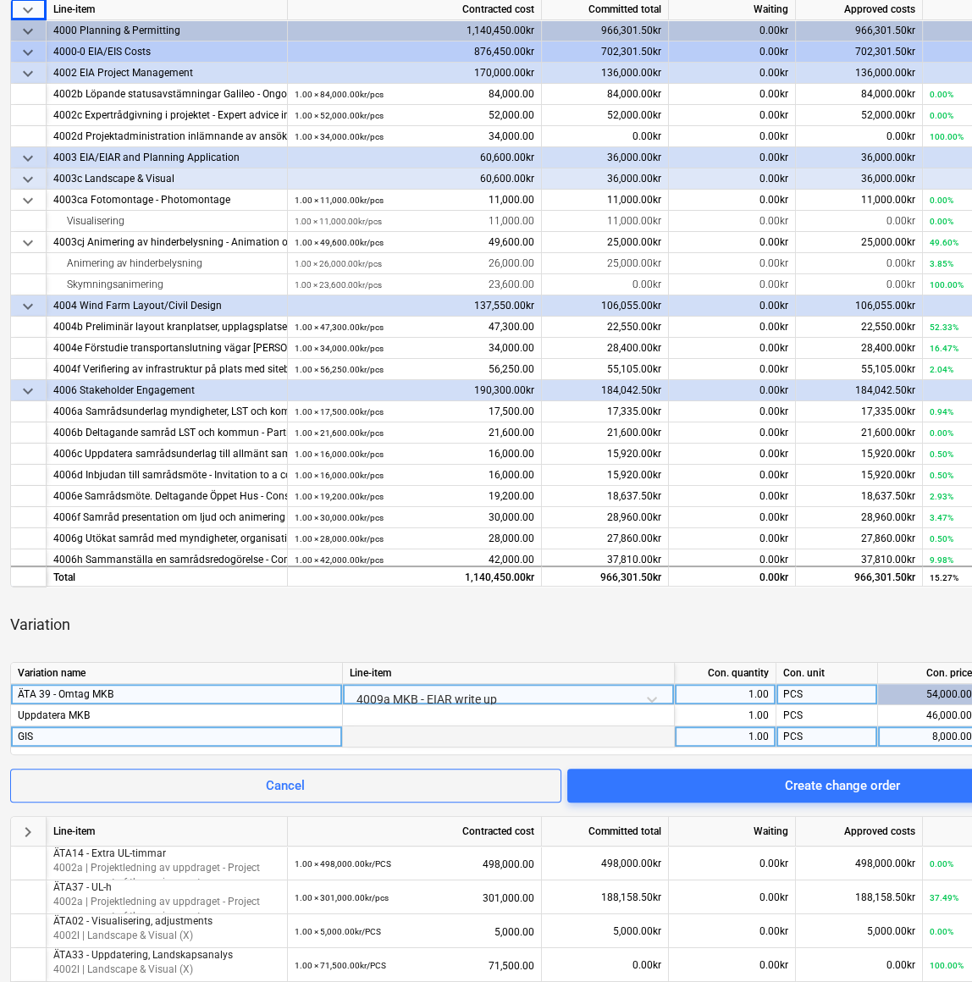
scroll to position [321, 185]
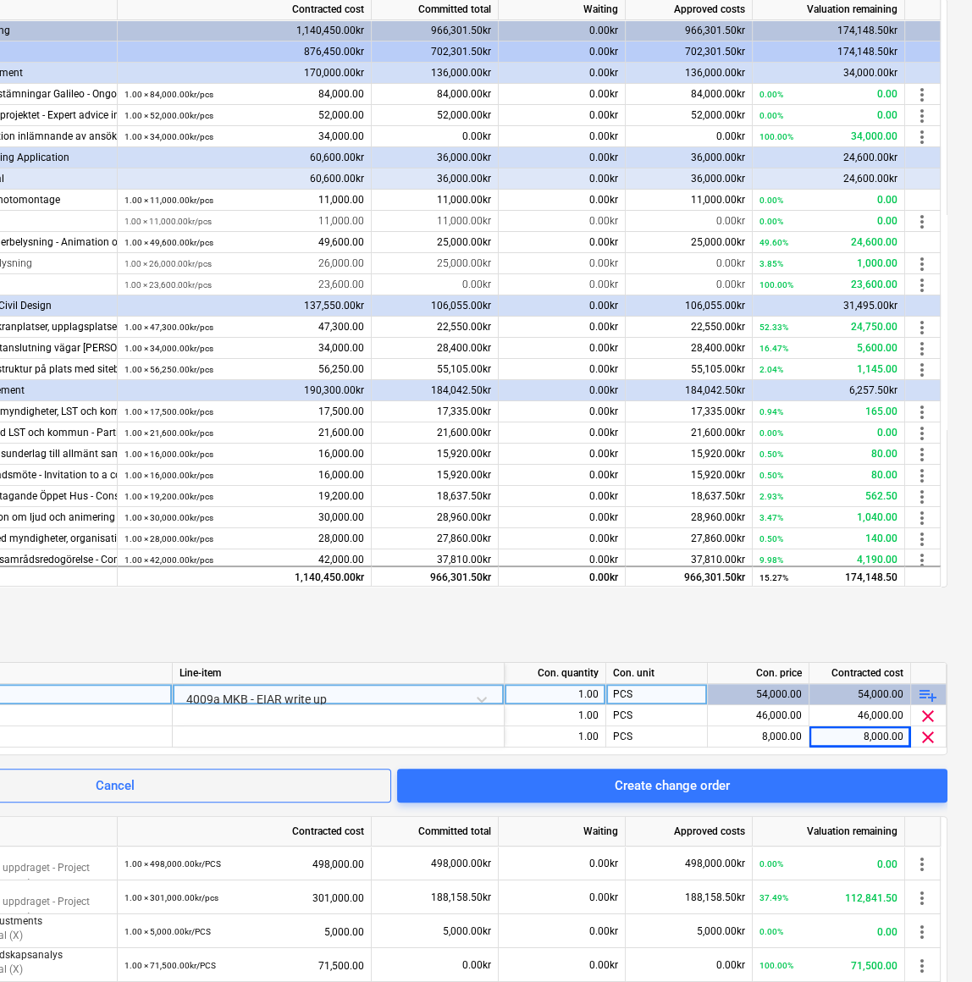
click at [925, 433] on span "playlist_add" at bounding box center [928, 695] width 20 height 20
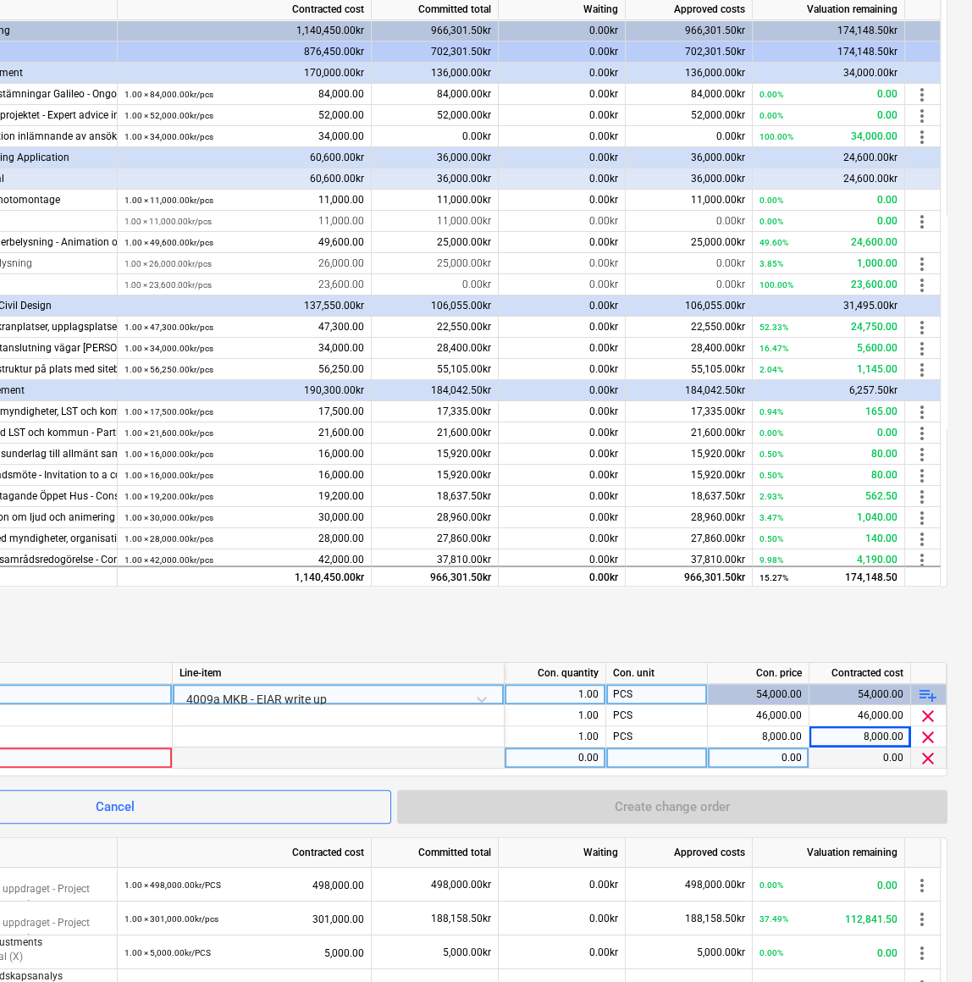
scroll to position [321, 0]
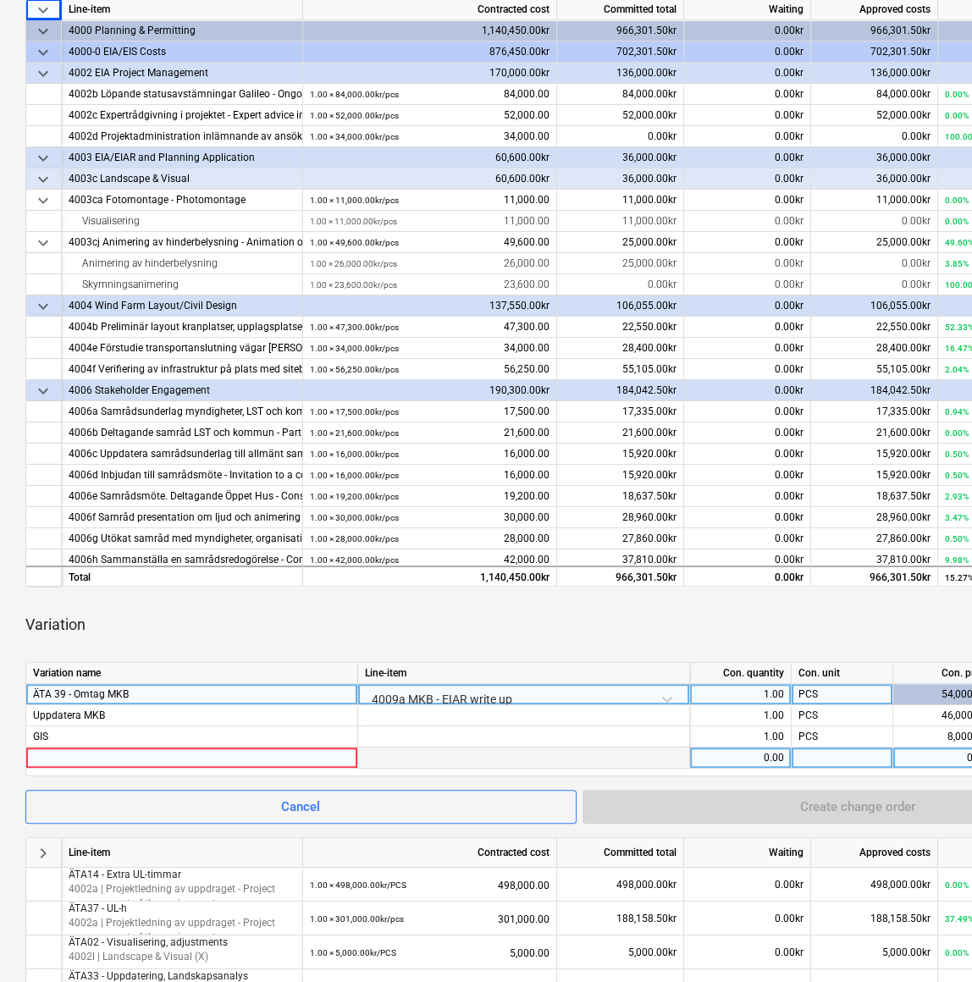
click at [139, 433] on div at bounding box center [191, 758] width 317 height 20
type input "Expertstöd"
click at [757, 433] on div "0.00" at bounding box center [740, 758] width 87 height 21
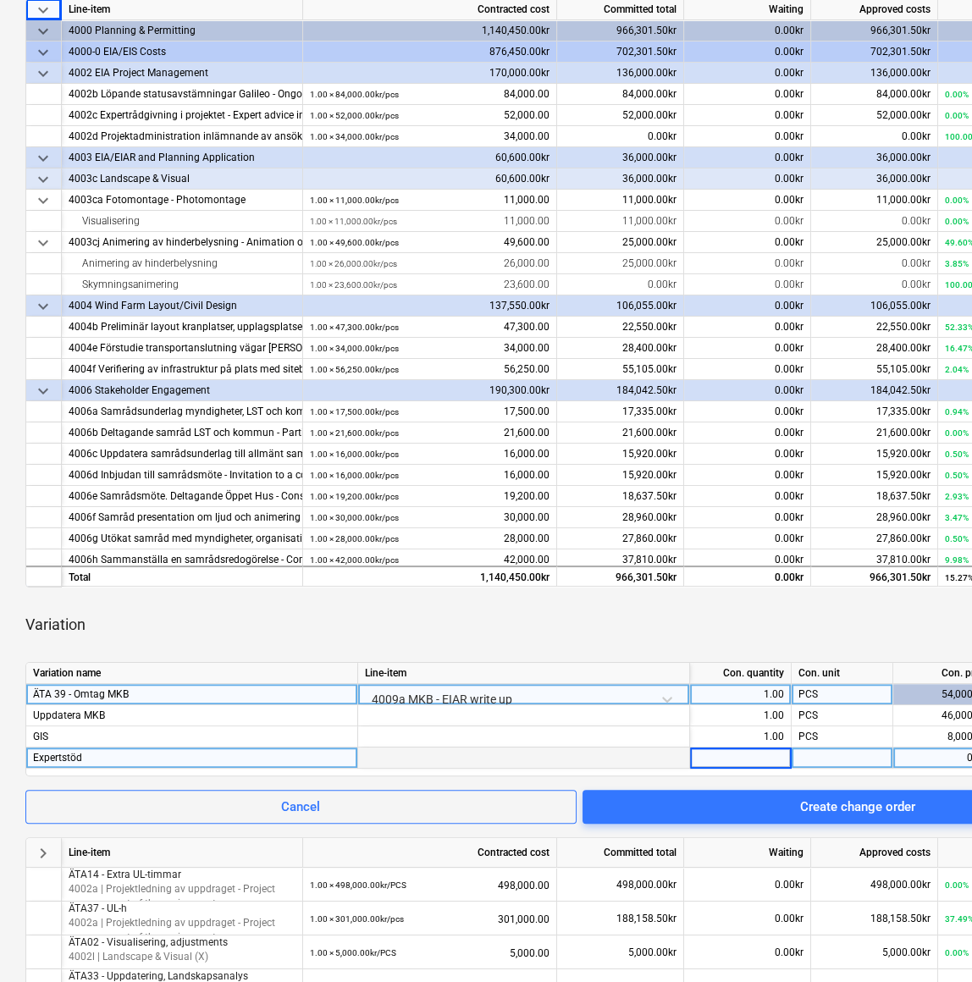
type input "1"
click at [869, 433] on div at bounding box center [843, 758] width 102 height 21
type input "PCS"
click at [939, 433] on div "0.00" at bounding box center [943, 758] width 87 height 21
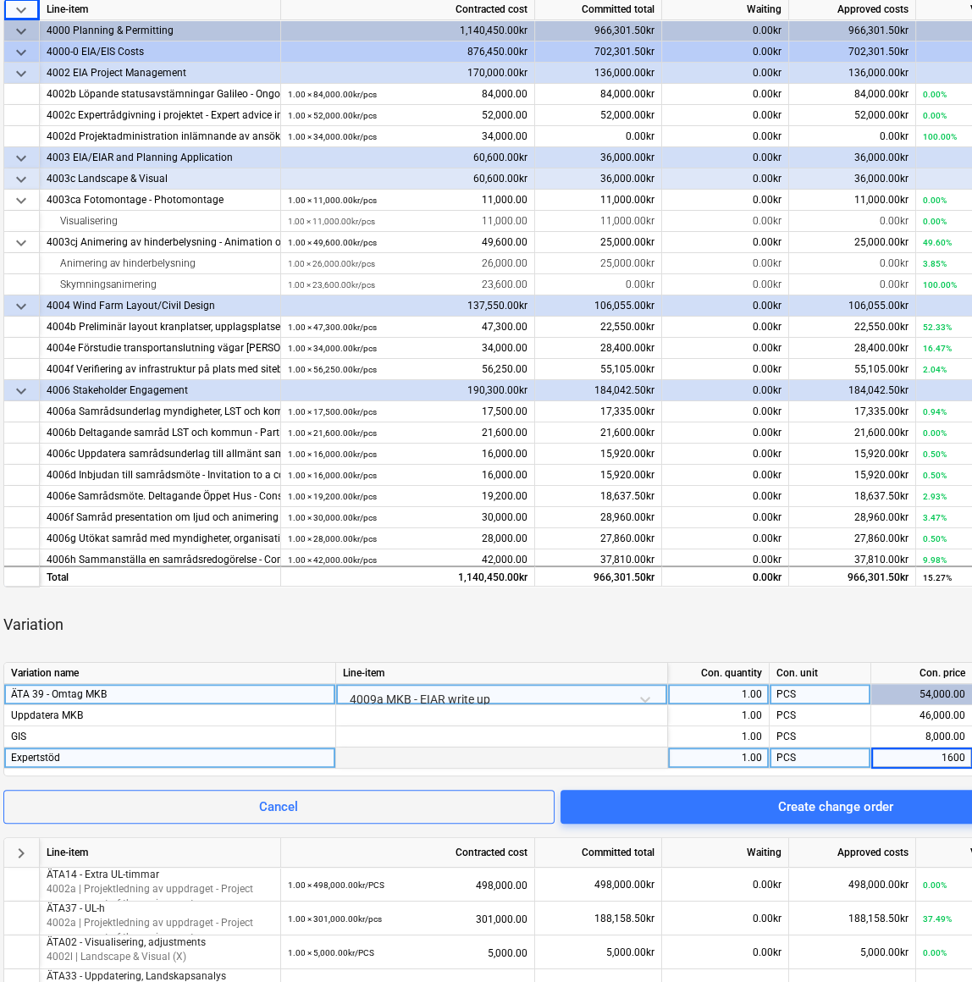
type input "16000"
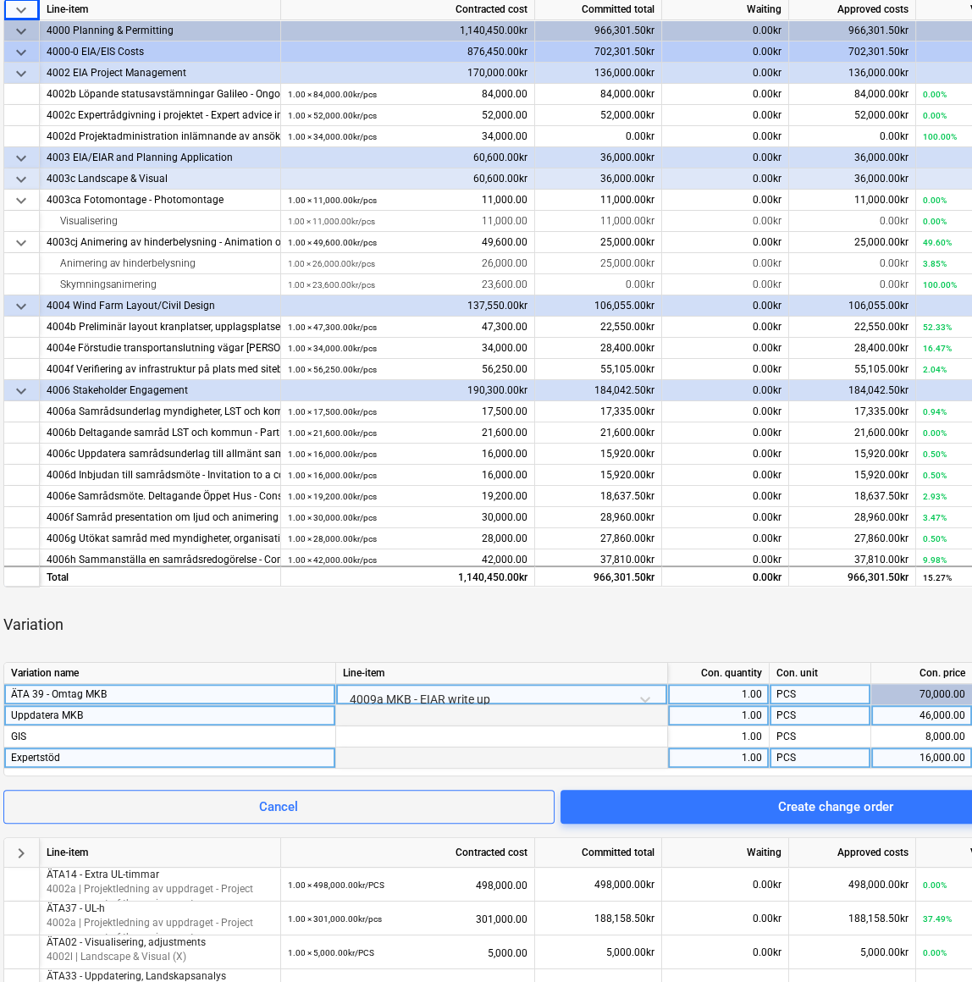
scroll to position [321, 0]
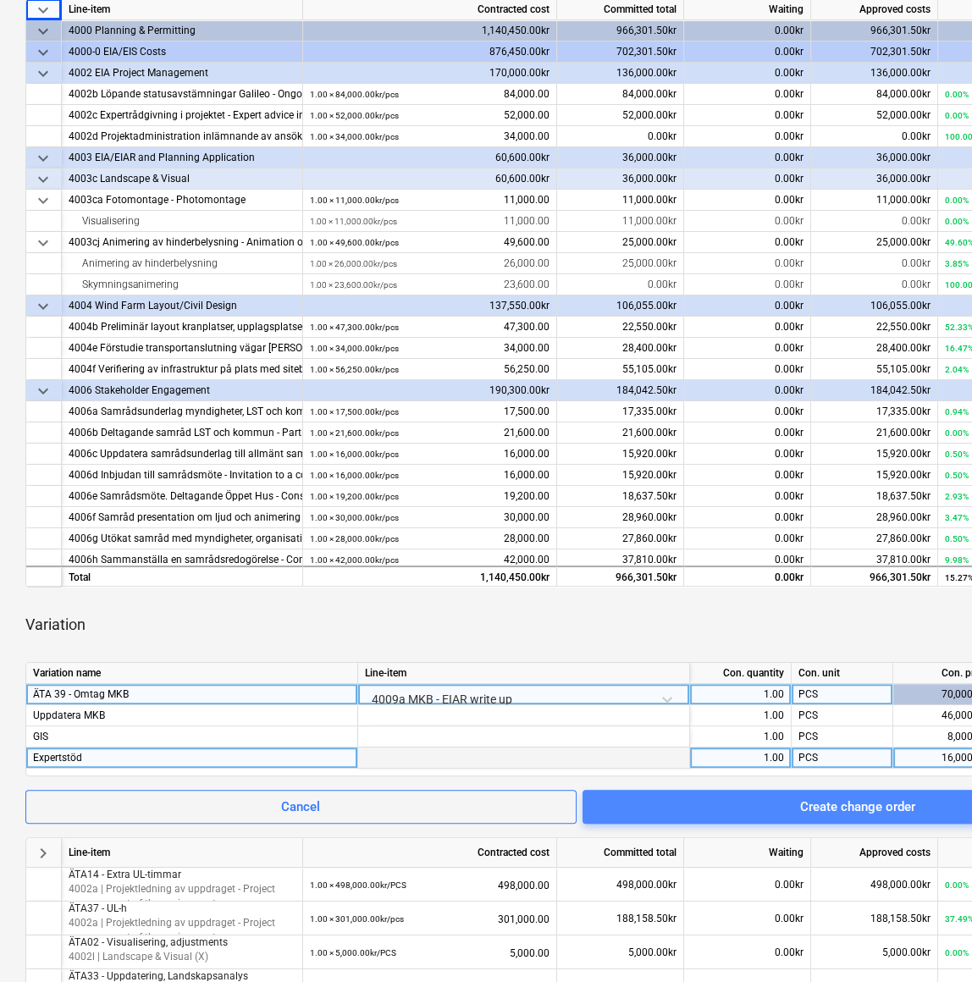
click at [876, 433] on div "Create change order" at bounding box center [857, 807] width 115 height 22
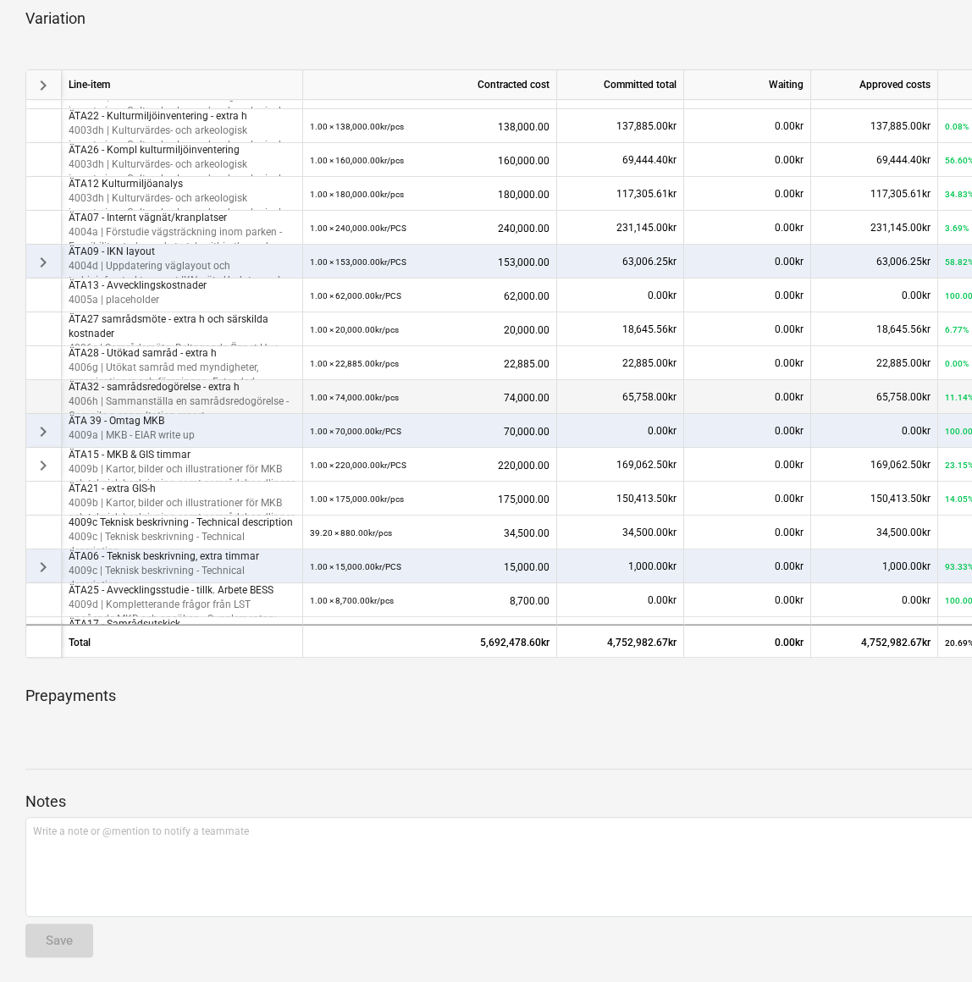
scroll to position [830, 0]
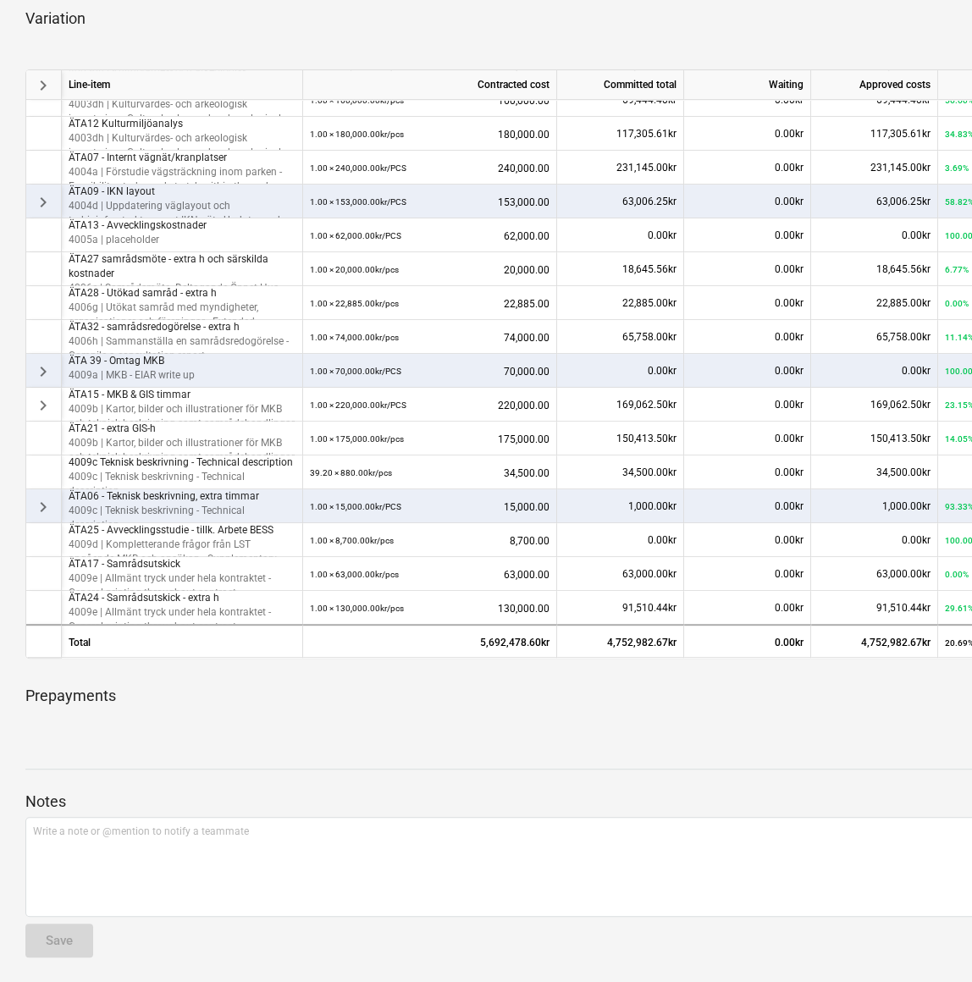
click at [41, 368] on span "keyboard_arrow_right" at bounding box center [43, 371] width 20 height 20
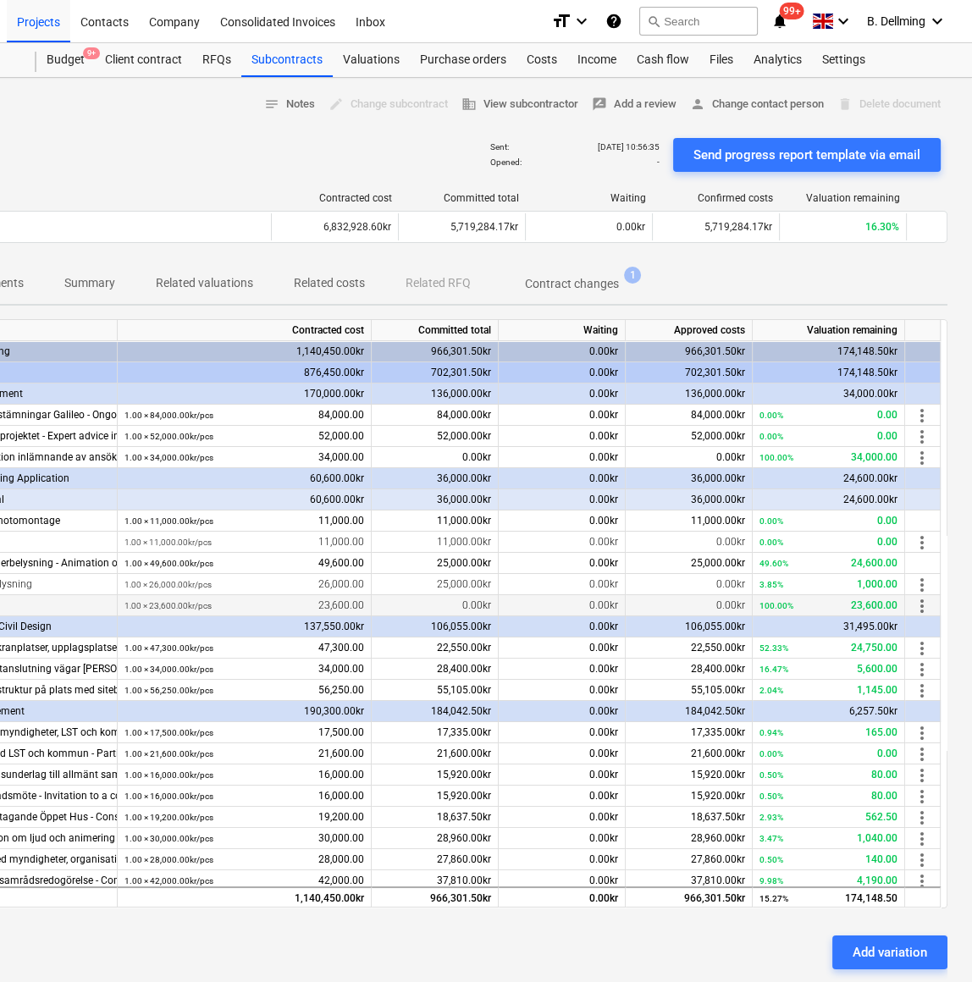
scroll to position [0, 0]
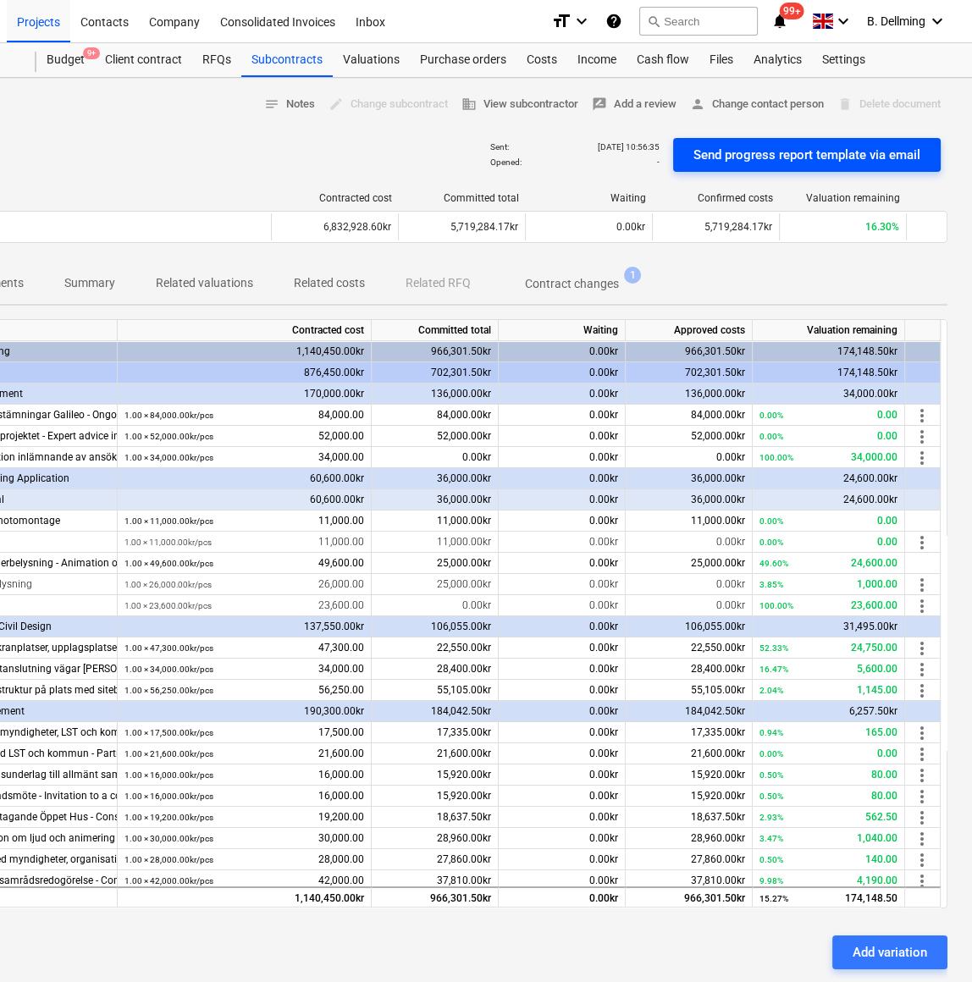
click at [814, 155] on div "Send progress report template via email" at bounding box center [806, 155] width 227 height 22
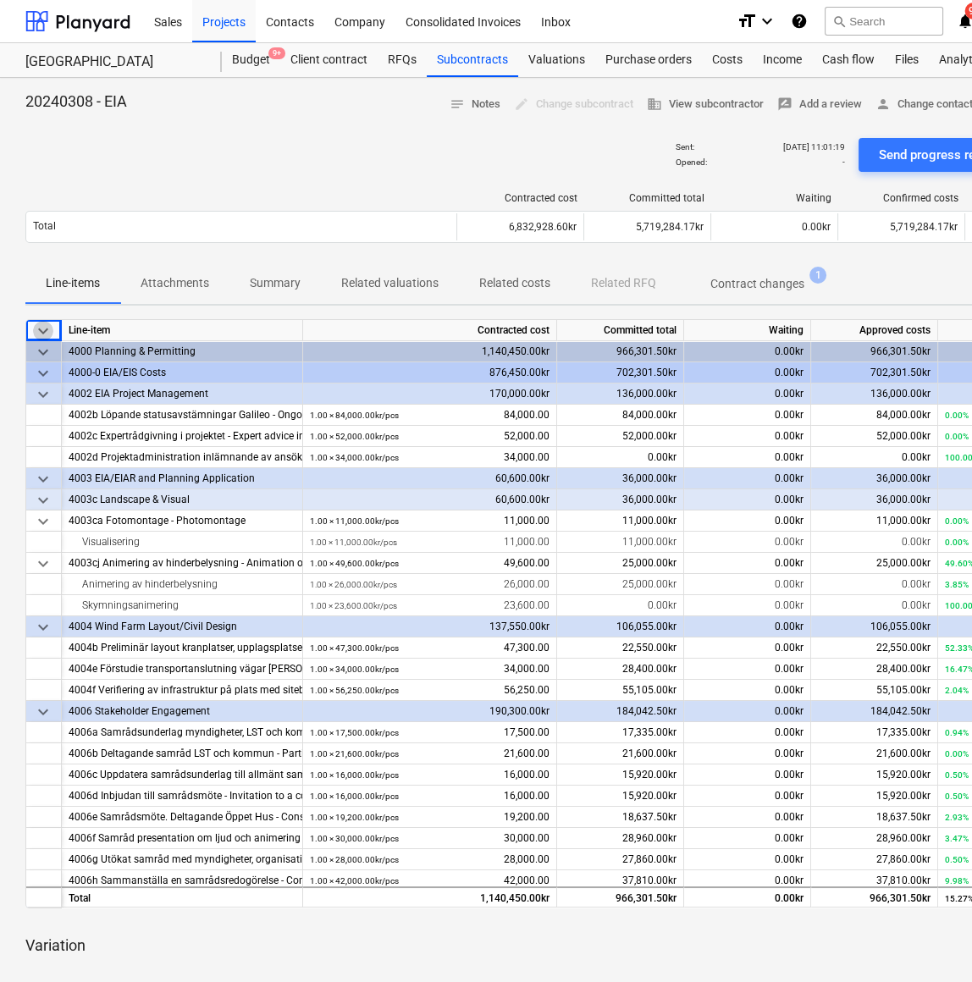
click at [36, 326] on span "keyboard_arrow_down" at bounding box center [43, 331] width 20 height 20
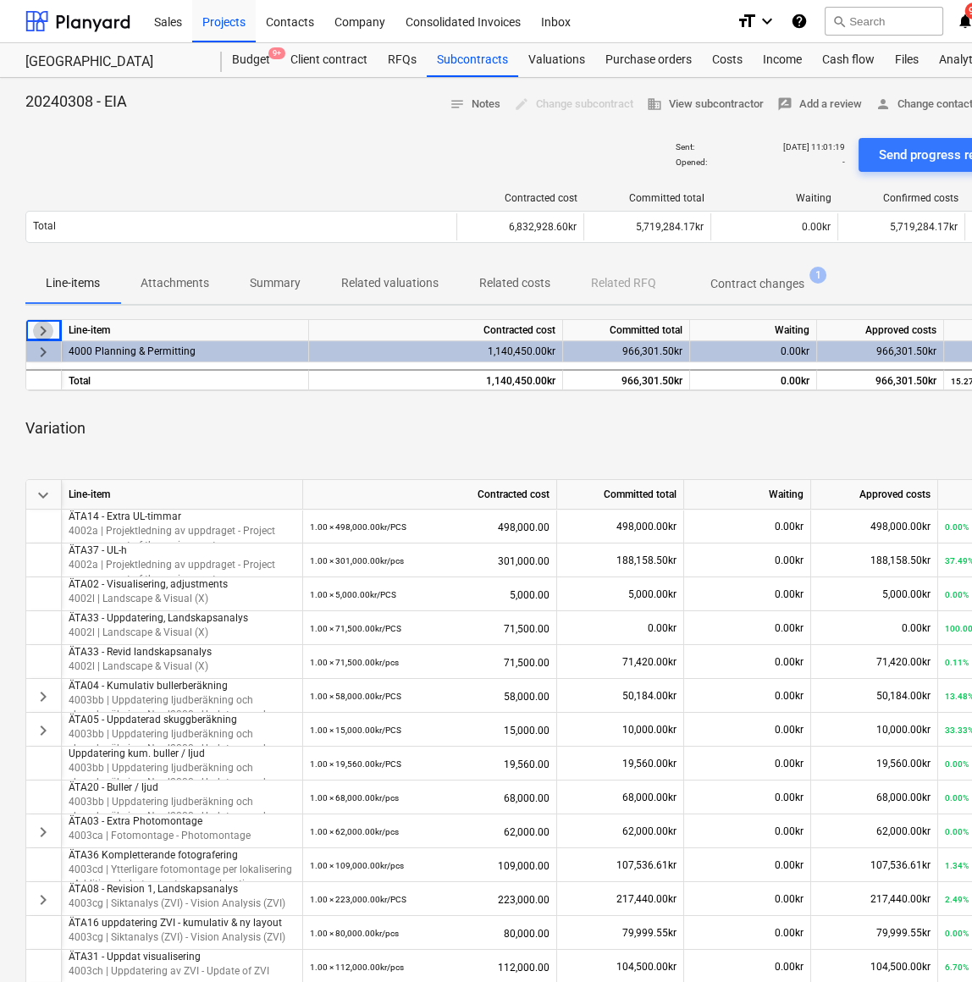
drag, startPoint x: 43, startPoint y: 328, endPoint x: 45, endPoint y: 337, distance: 9.5
click at [43, 327] on span "keyboard_arrow_right" at bounding box center [43, 331] width 20 height 20
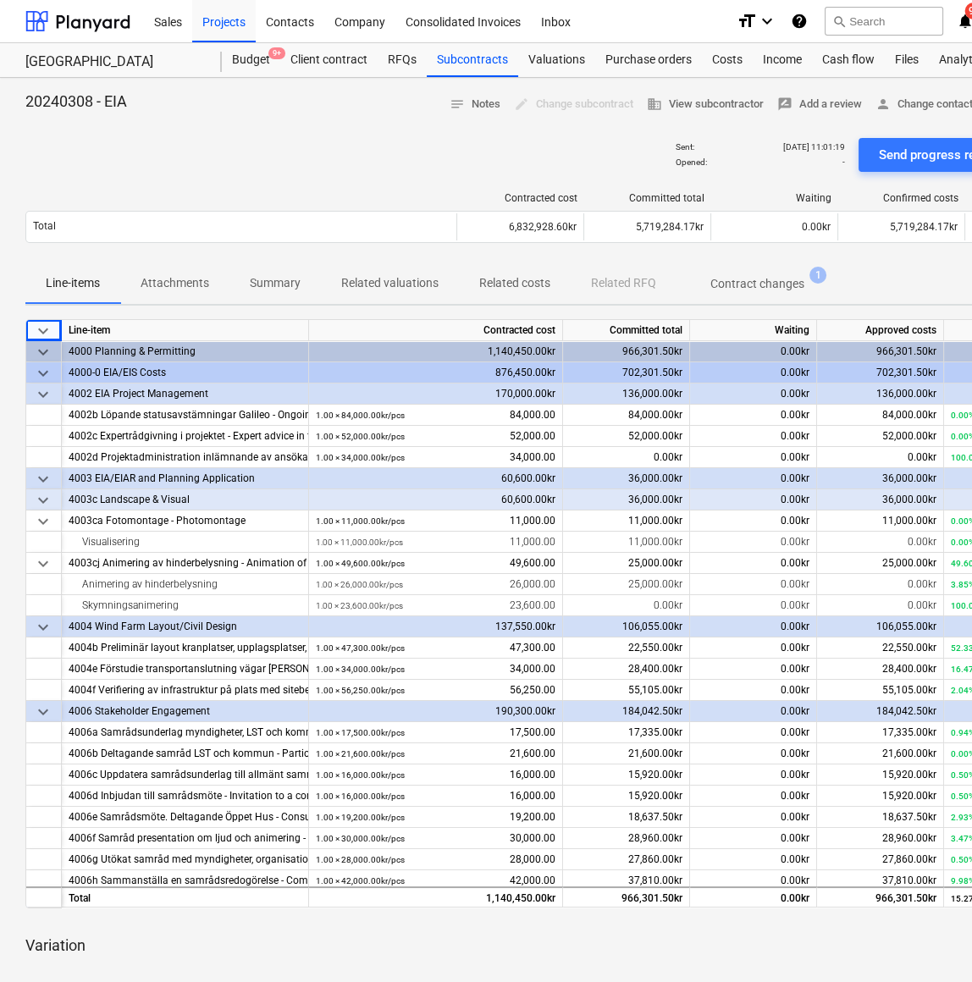
click at [42, 395] on span "keyboard_arrow_down" at bounding box center [43, 394] width 20 height 20
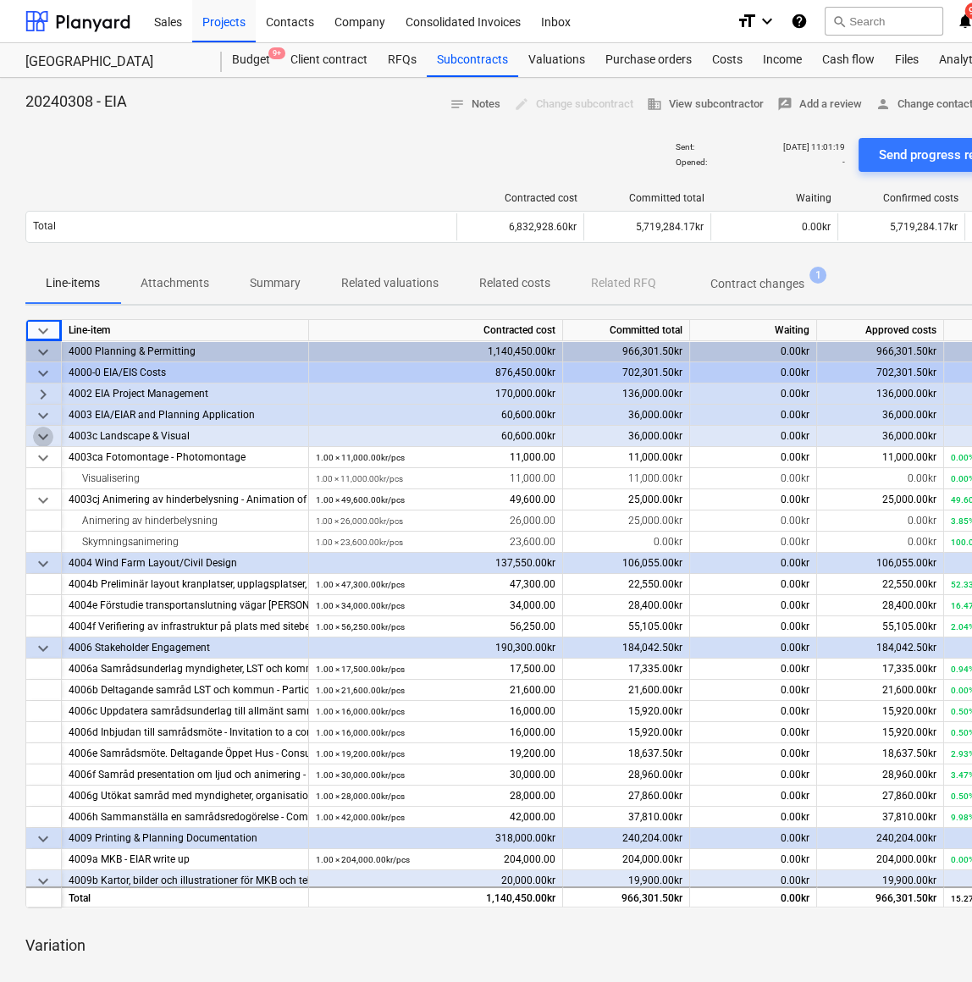
click at [42, 433] on span "keyboard_arrow_down" at bounding box center [43, 437] width 20 height 20
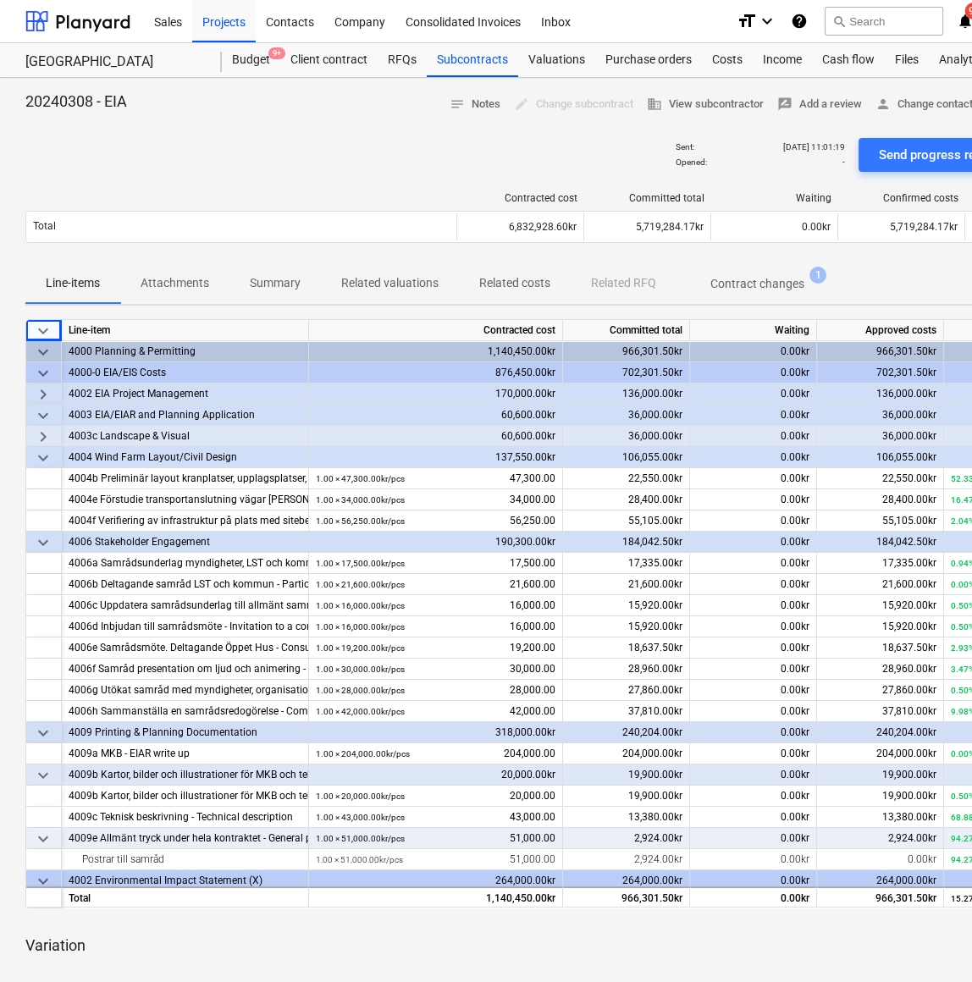
click at [43, 433] on span "keyboard_arrow_down" at bounding box center [43, 458] width 20 height 20
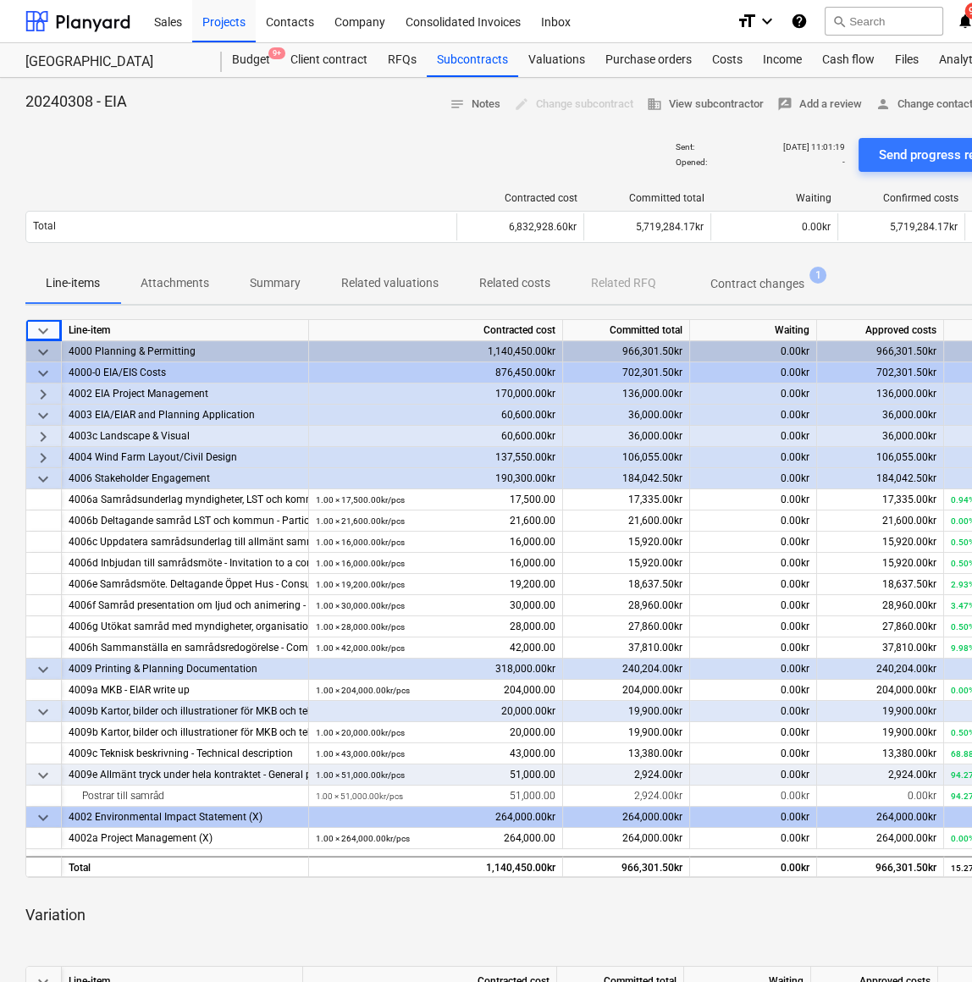
click at [45, 433] on span "keyboard_arrow_down" at bounding box center [43, 479] width 20 height 20
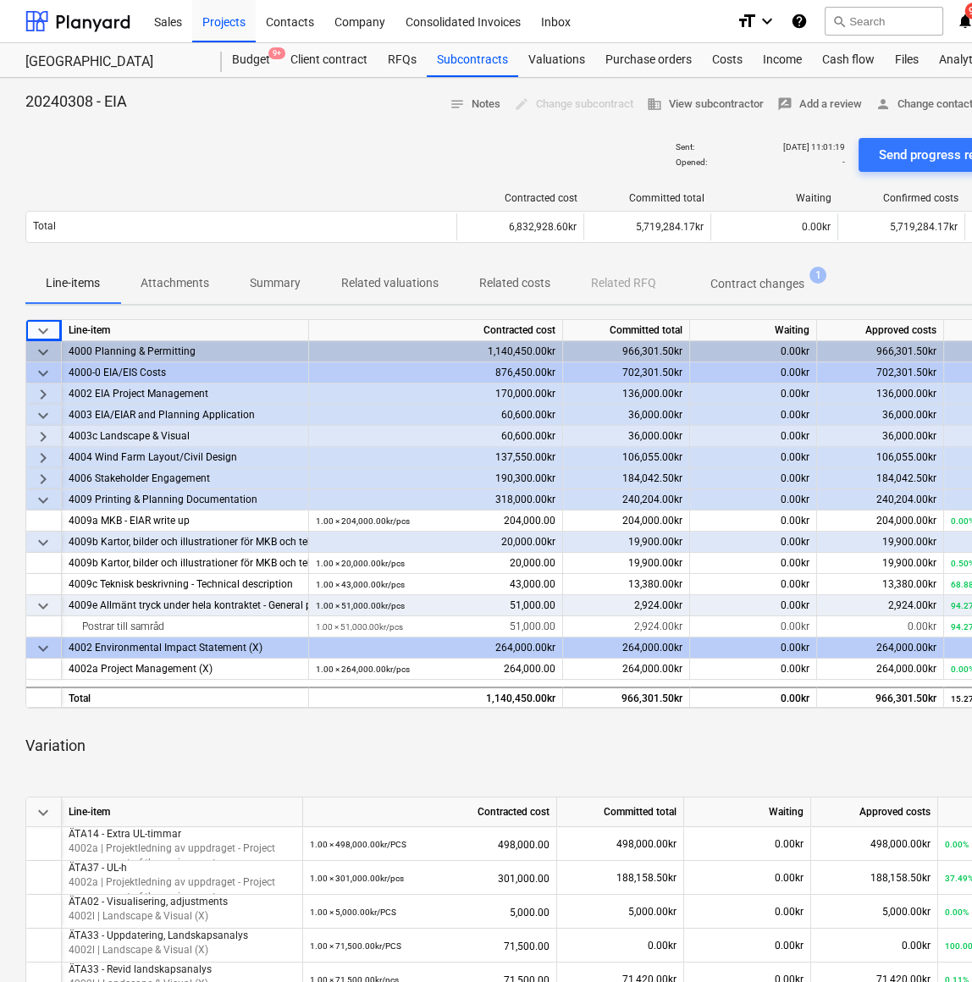
click at [47, 433] on span "keyboard_arrow_down" at bounding box center [43, 500] width 20 height 20
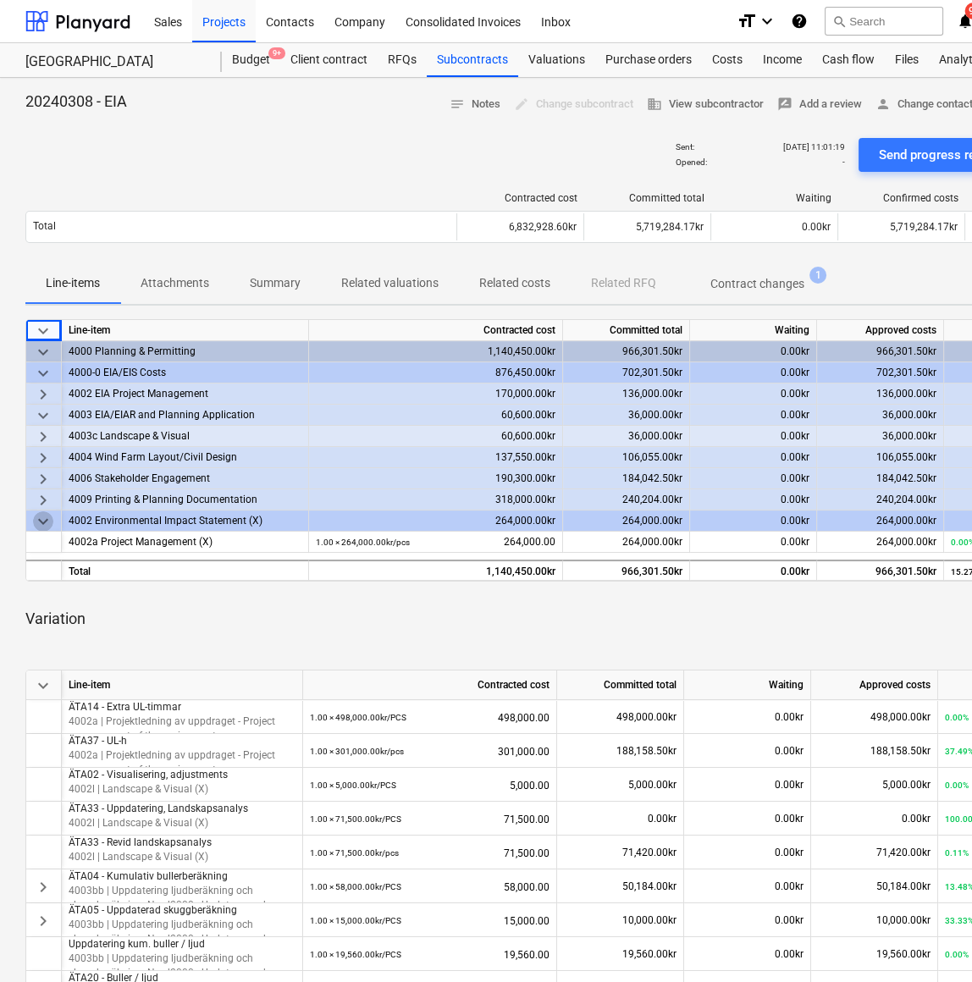
click at [45, 433] on span "keyboard_arrow_down" at bounding box center [43, 521] width 20 height 20
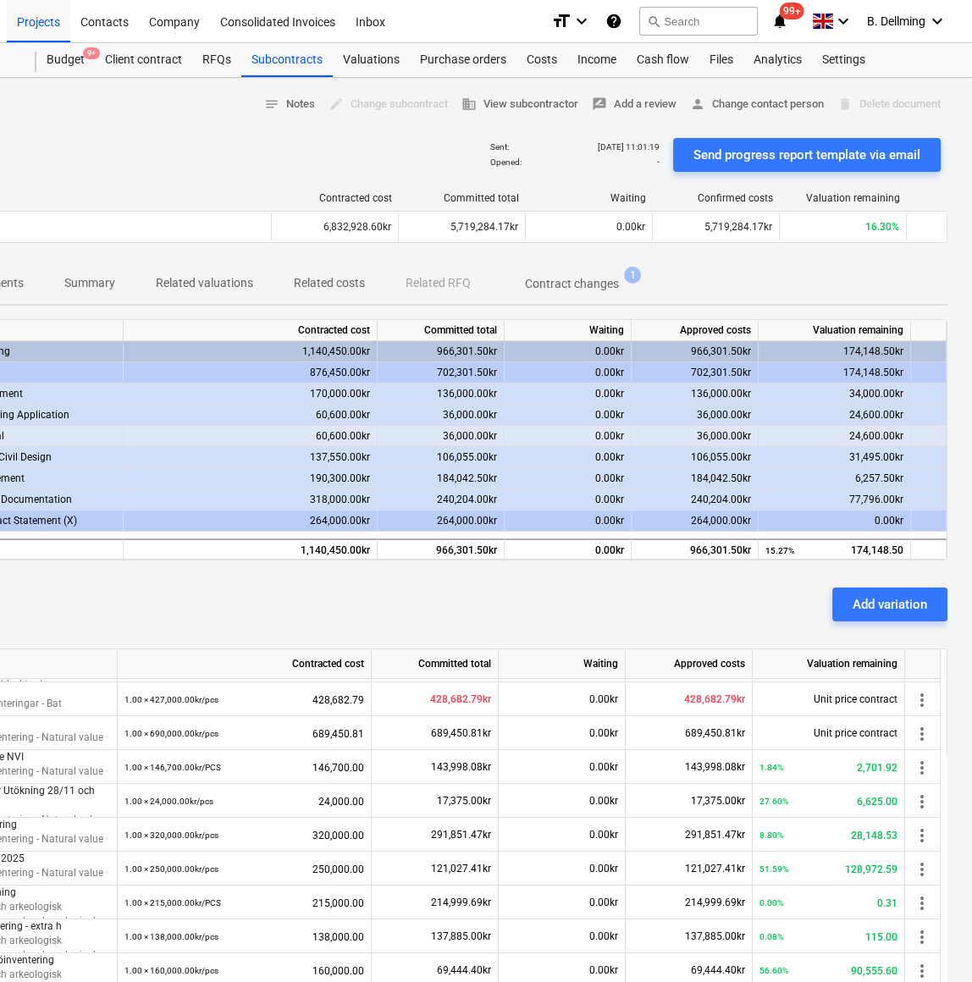
scroll to position [770, 0]
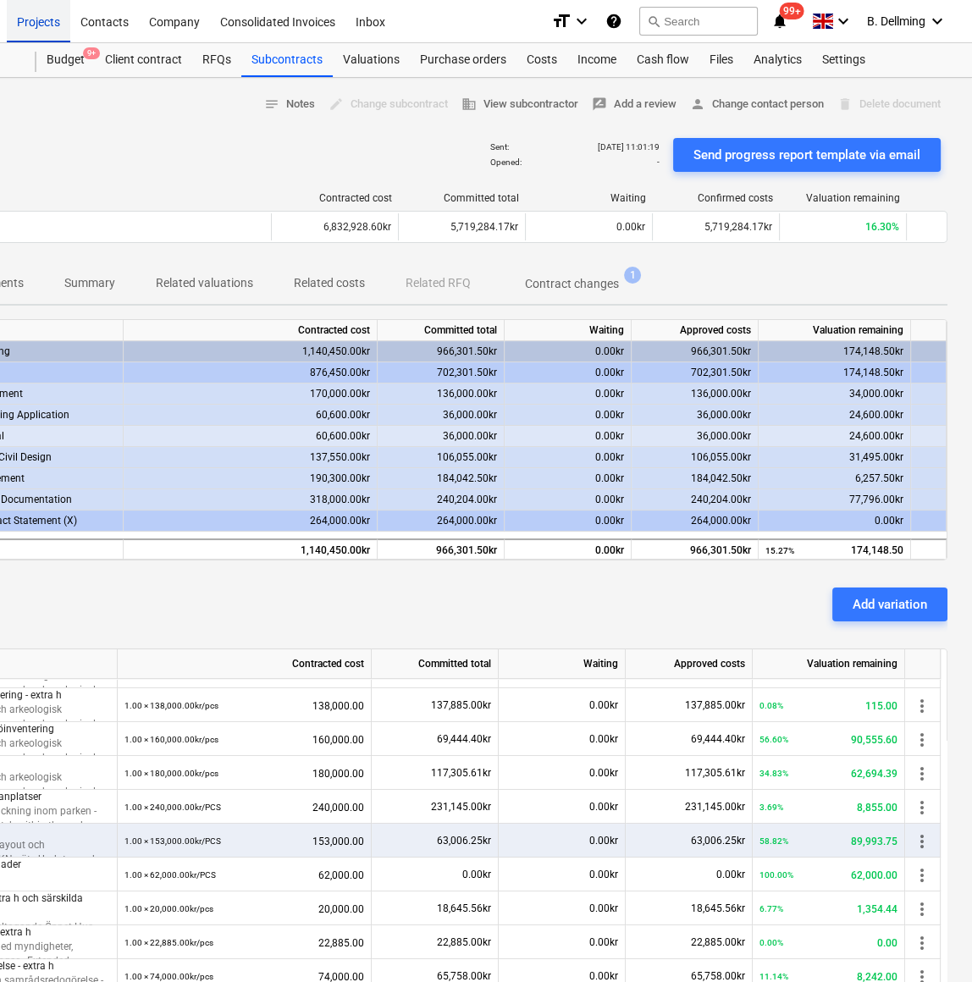
click at [40, 21] on div "Projects" at bounding box center [38, 20] width 63 height 43
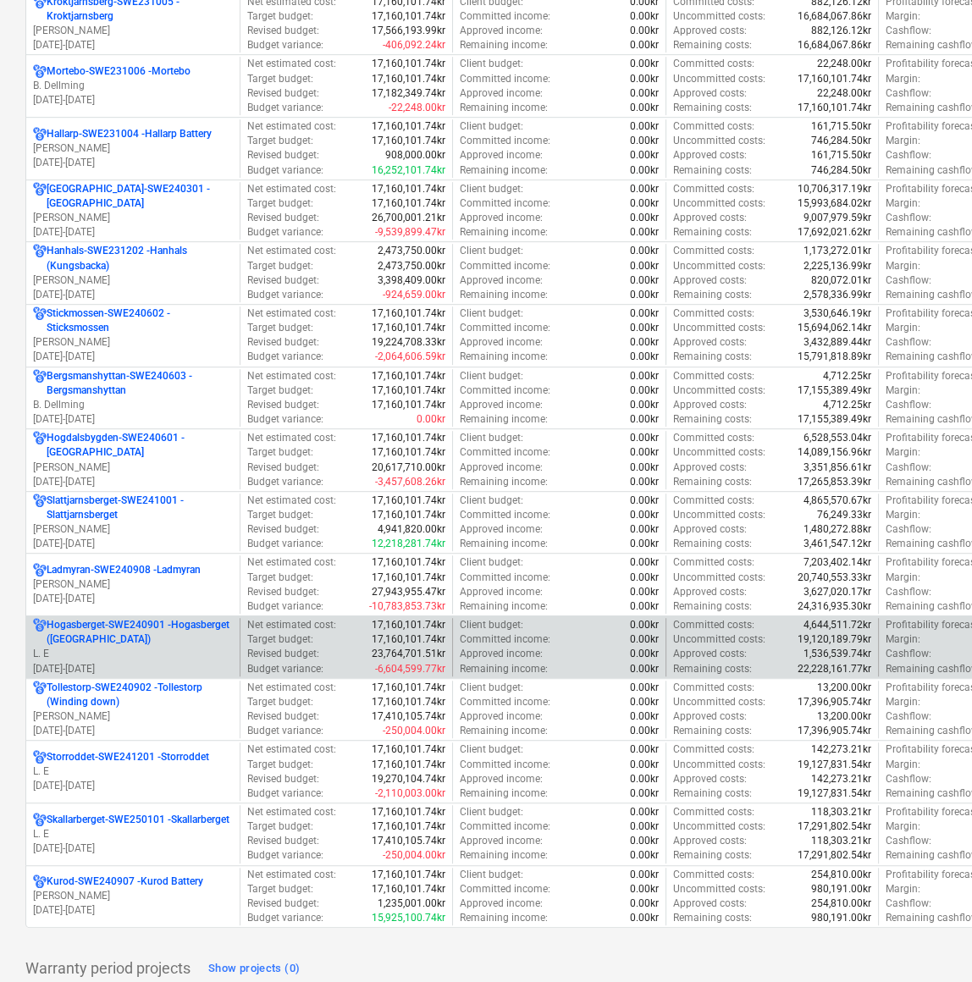
scroll to position [1224, 0]
